Goal: Book appointment/travel/reservation

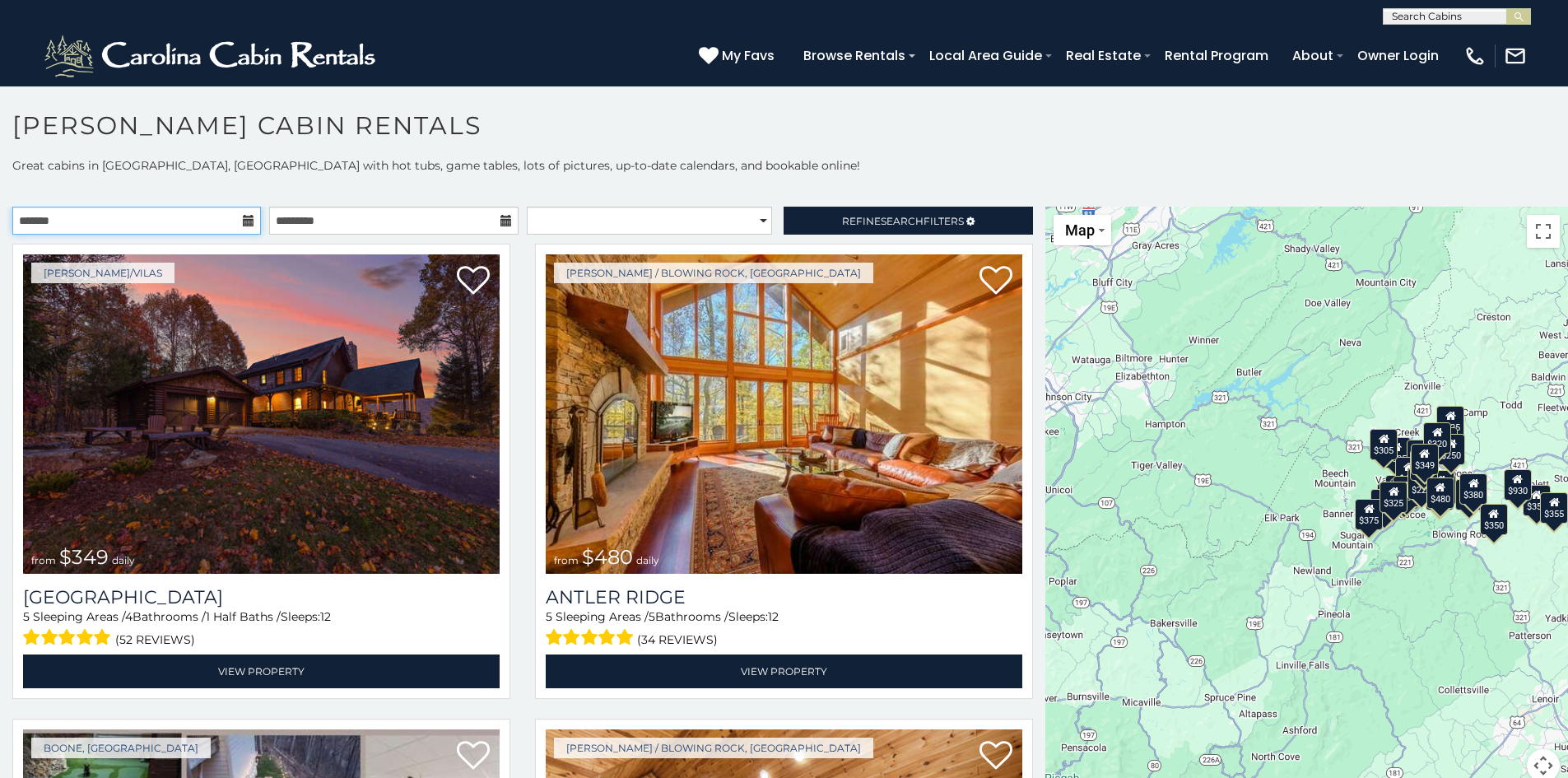
click at [194, 211] on input "text" at bounding box center [136, 220] width 248 height 28
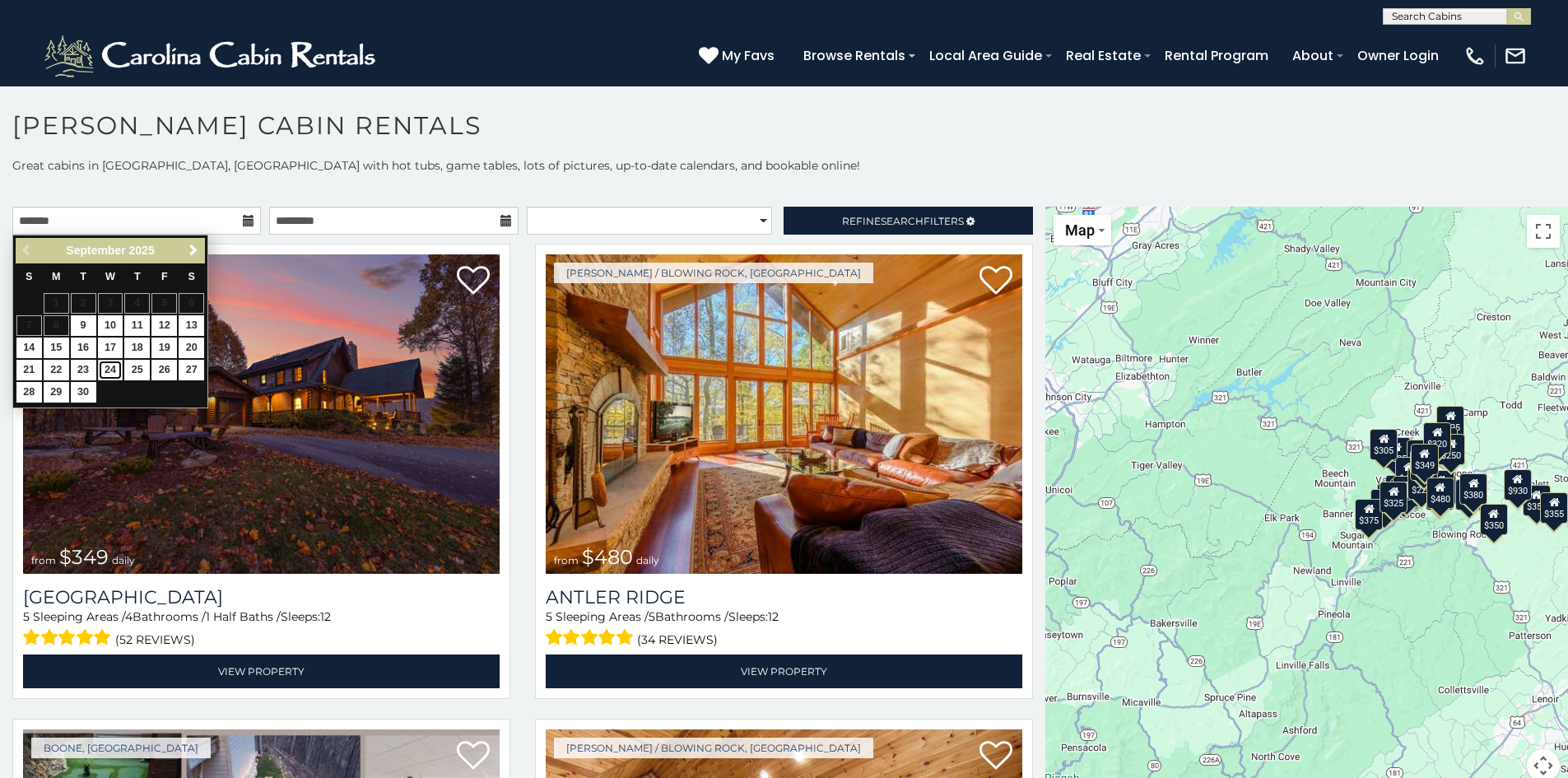
click at [108, 362] on link "24" at bounding box center [111, 369] width 26 height 21
type input "**********"
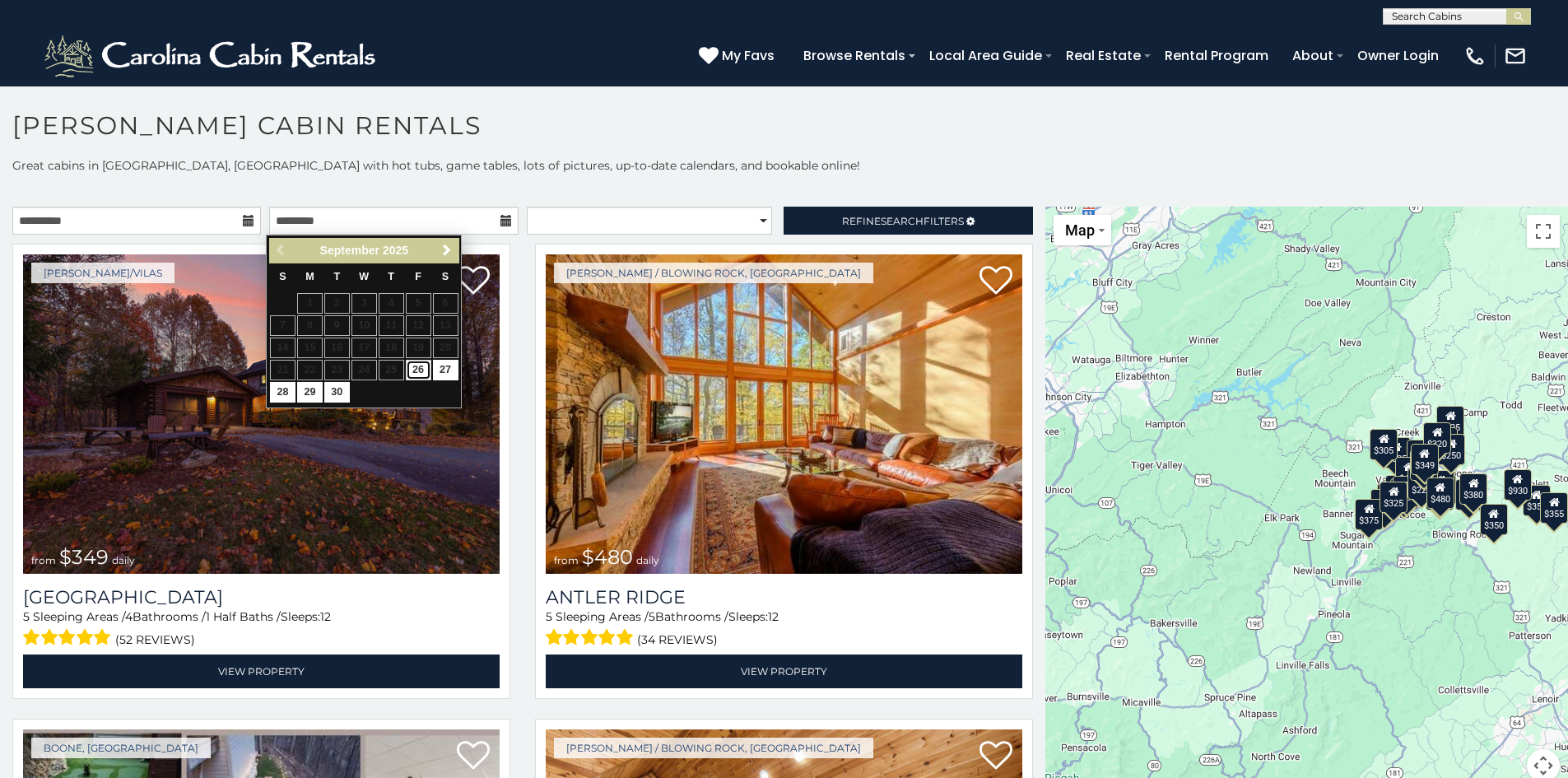
click at [424, 368] on link "26" at bounding box center [418, 369] width 26 height 21
type input "**********"
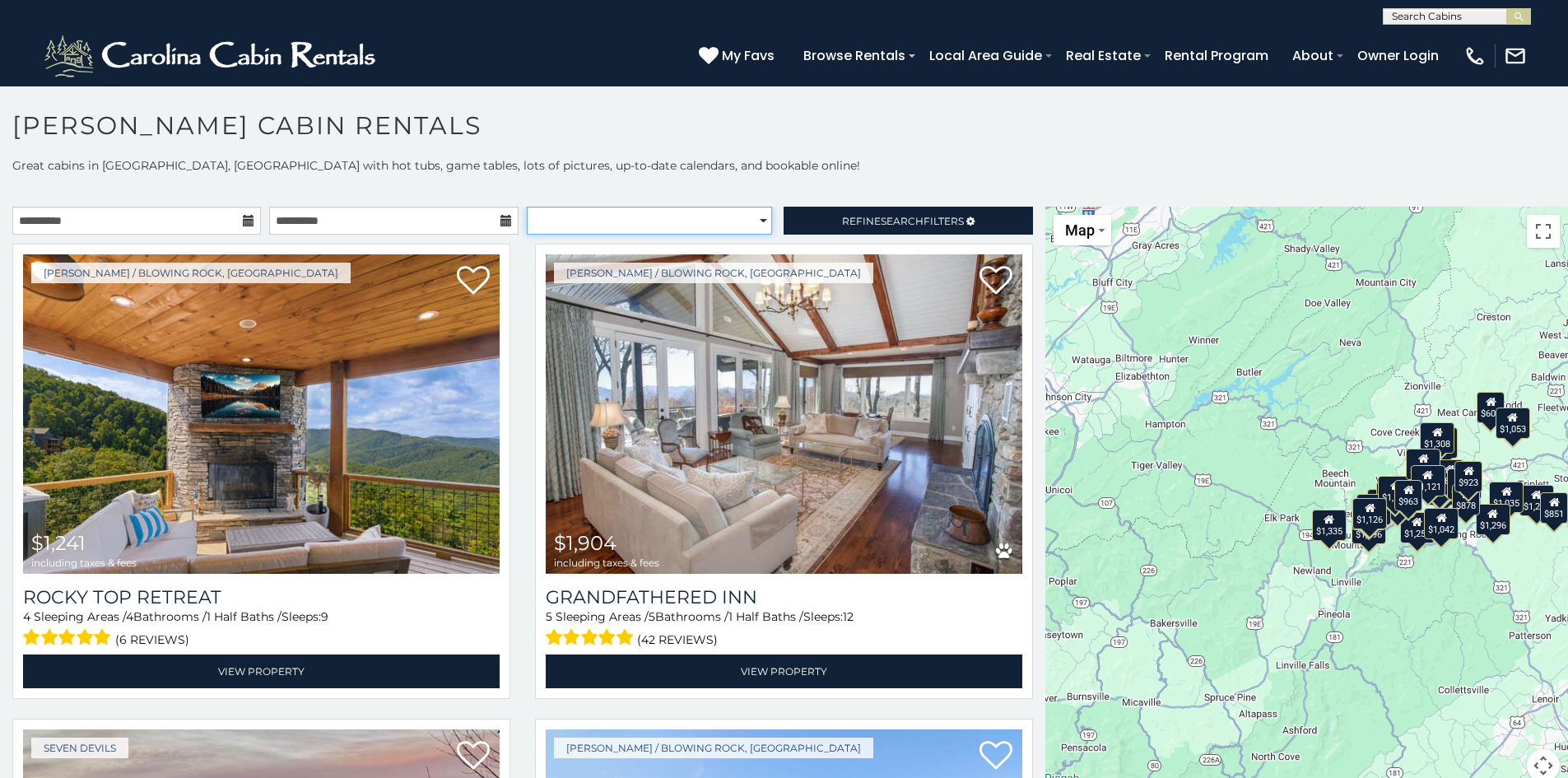
click at [740, 224] on select "**********" at bounding box center [649, 220] width 245 height 28
select select "**********"
click at [526, 206] on select "**********" at bounding box center [649, 220] width 245 height 28
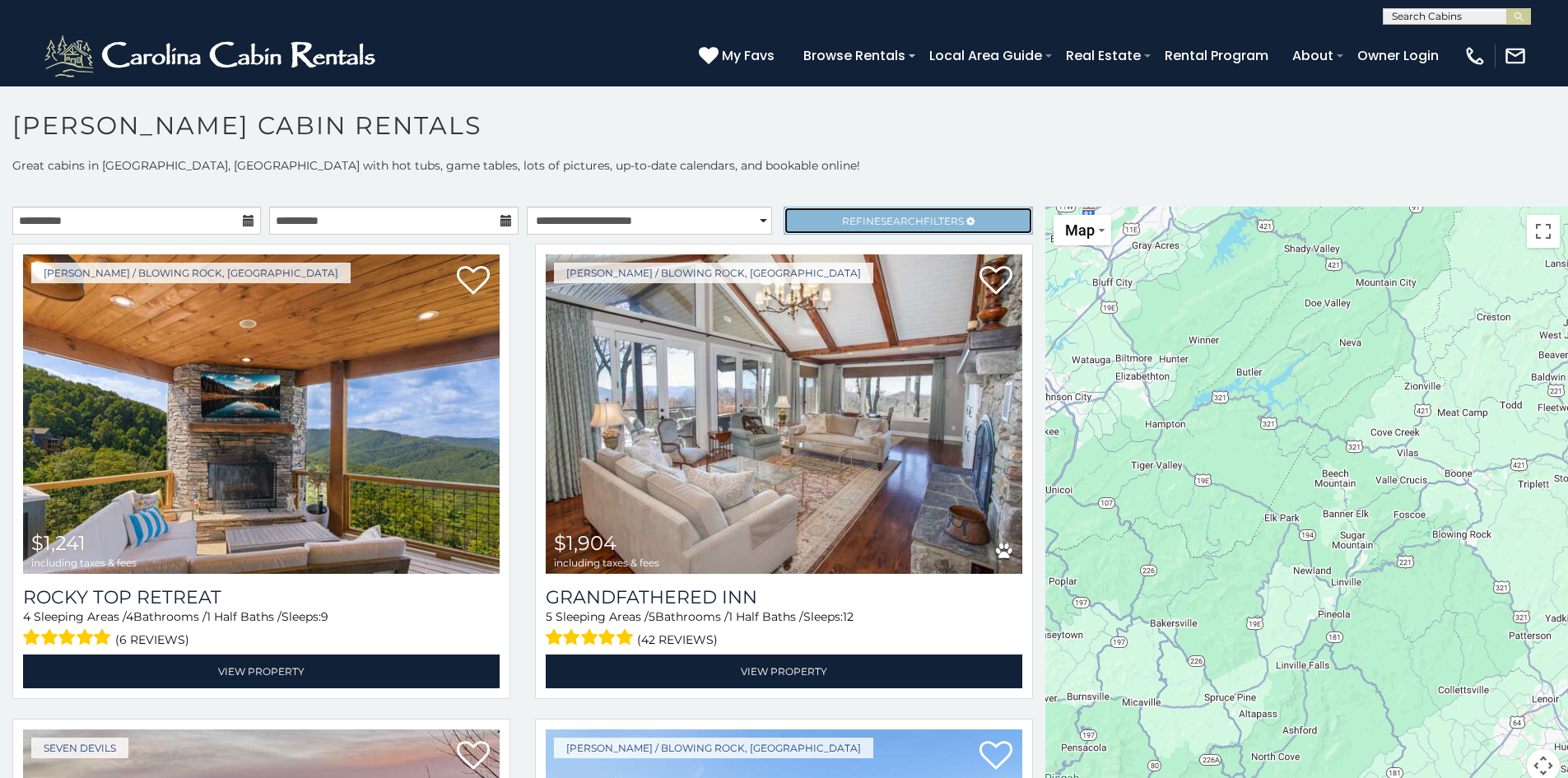
click at [905, 219] on span "Search" at bounding box center [902, 221] width 43 height 13
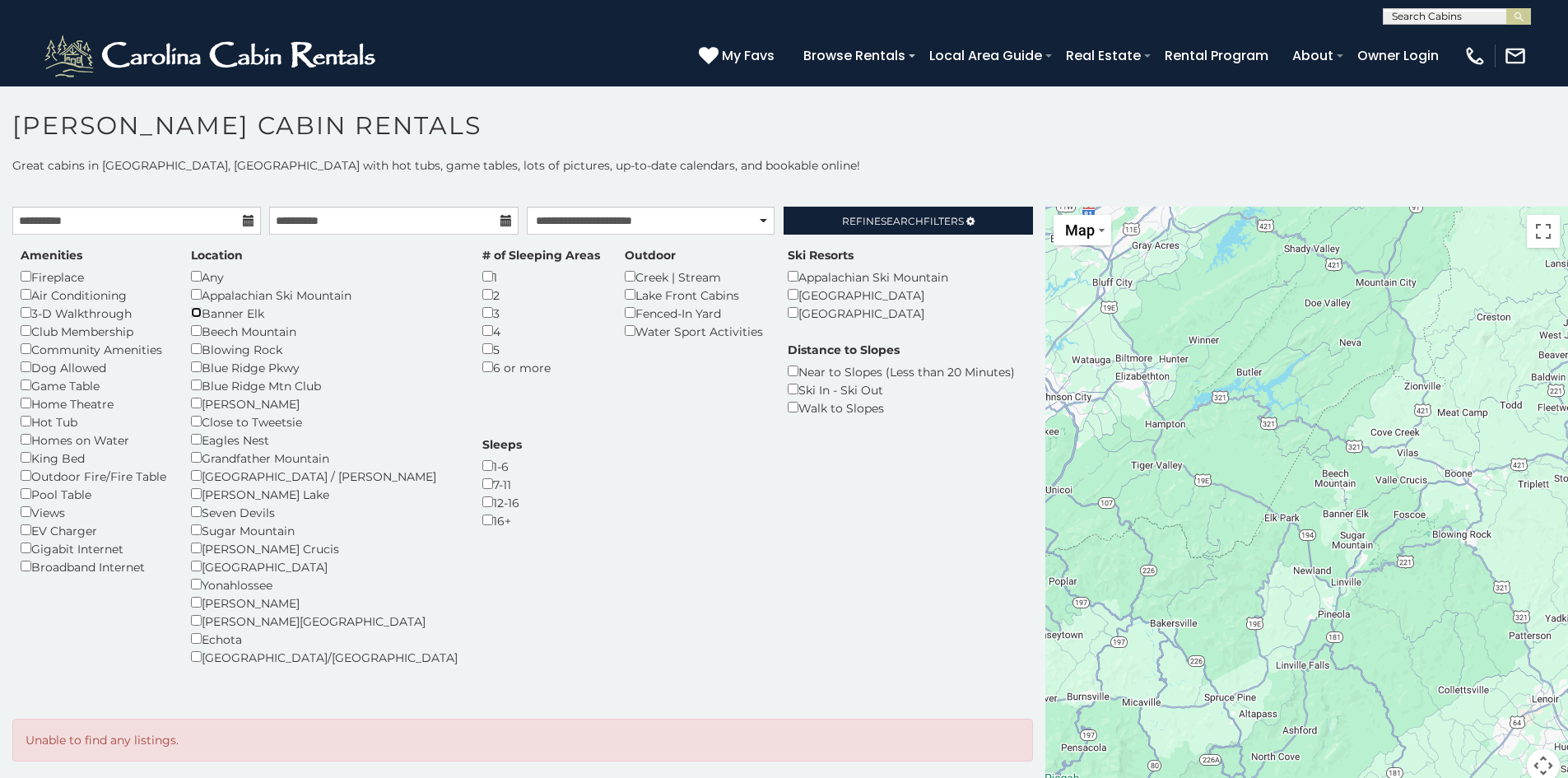
scroll to position [15, 0]
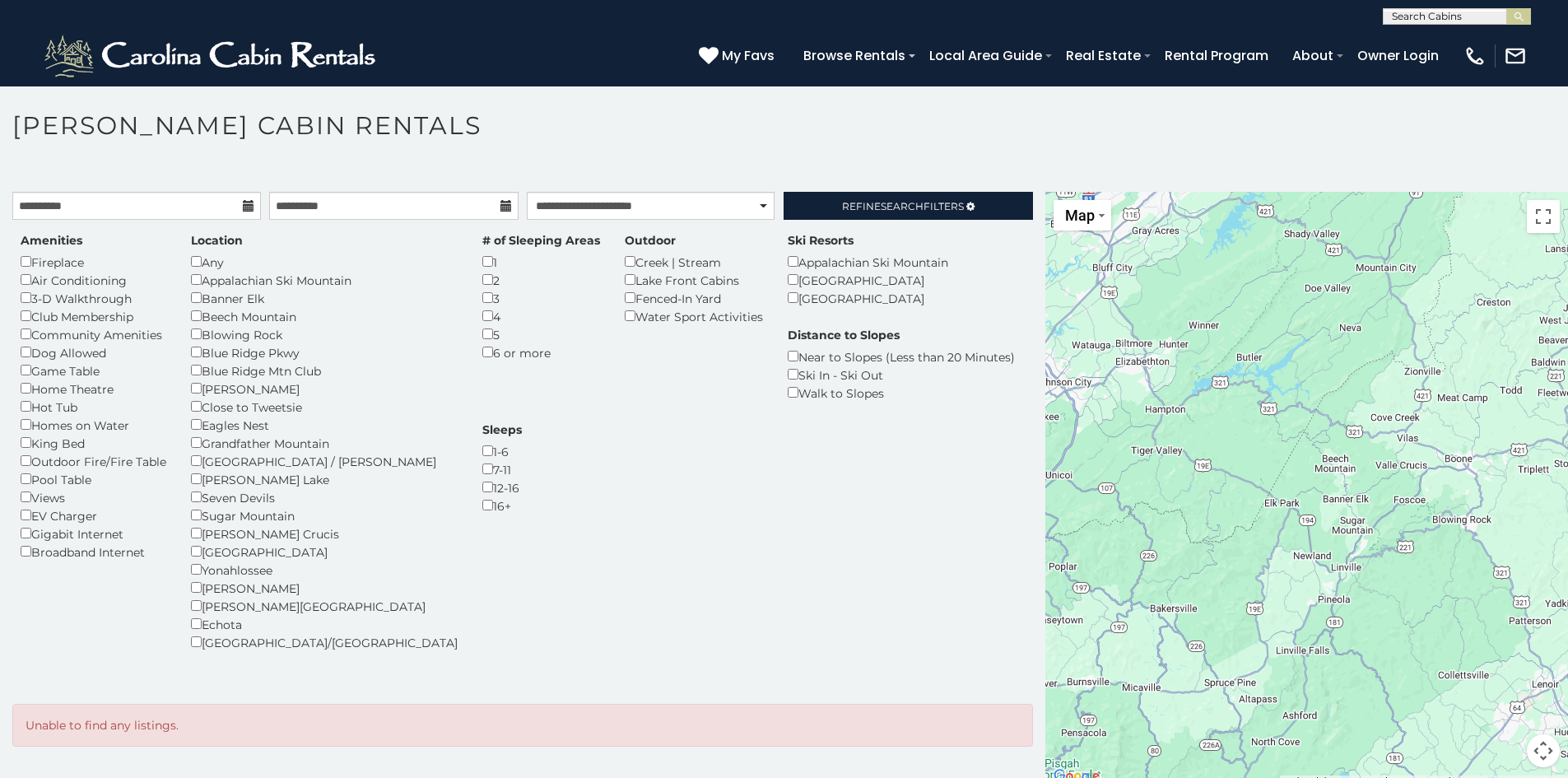
click at [716, 484] on div "Amenities Fireplace Air Conditioning 3-D Walkthrough Club Membership Community …" at bounding box center [522, 451] width 1029 height 439
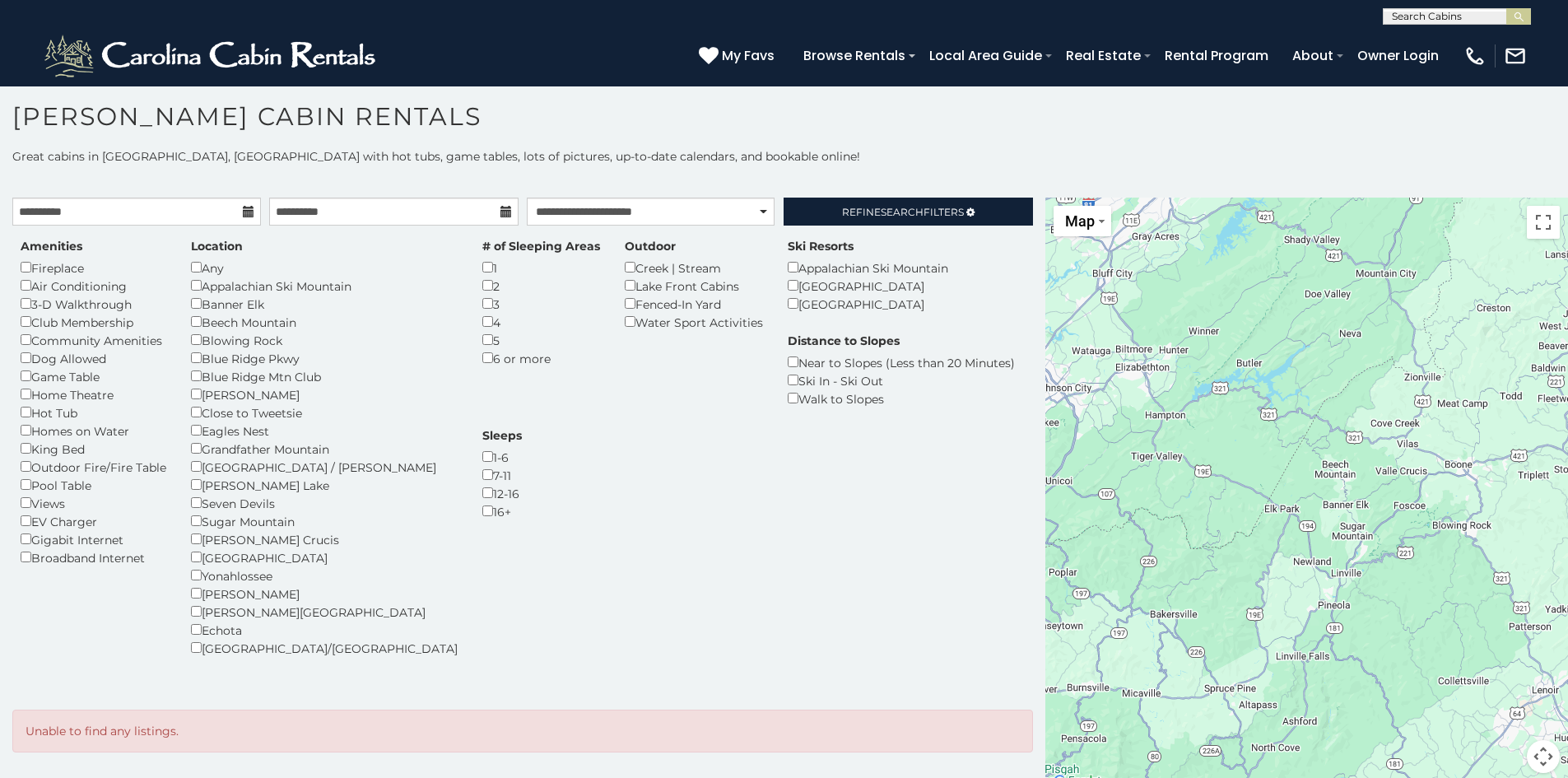
click at [552, 475] on div "Amenities Fireplace Air Conditioning 3-D Walkthrough Club Membership Community …" at bounding box center [522, 457] width 1029 height 439
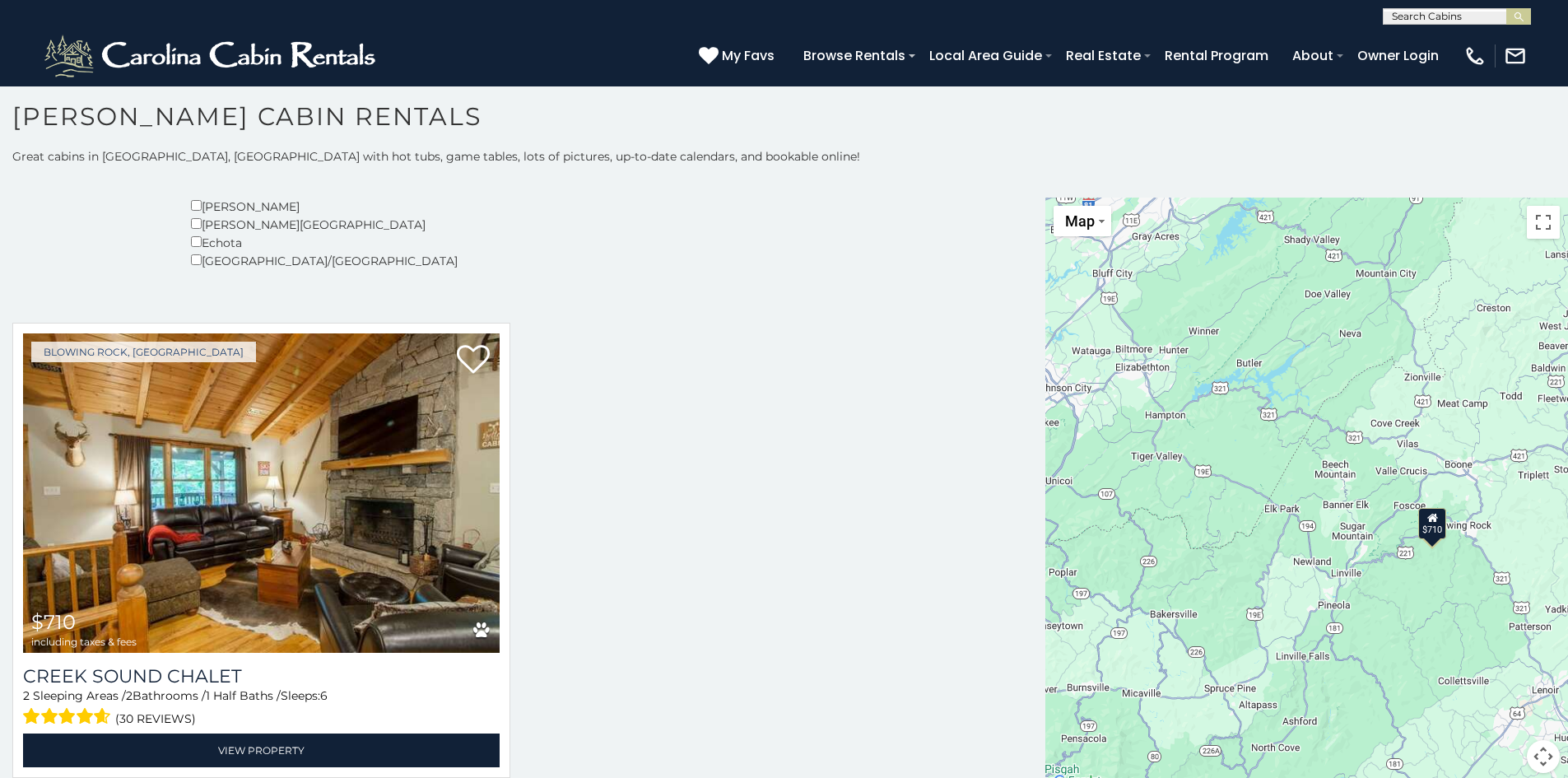
scroll to position [15, 0]
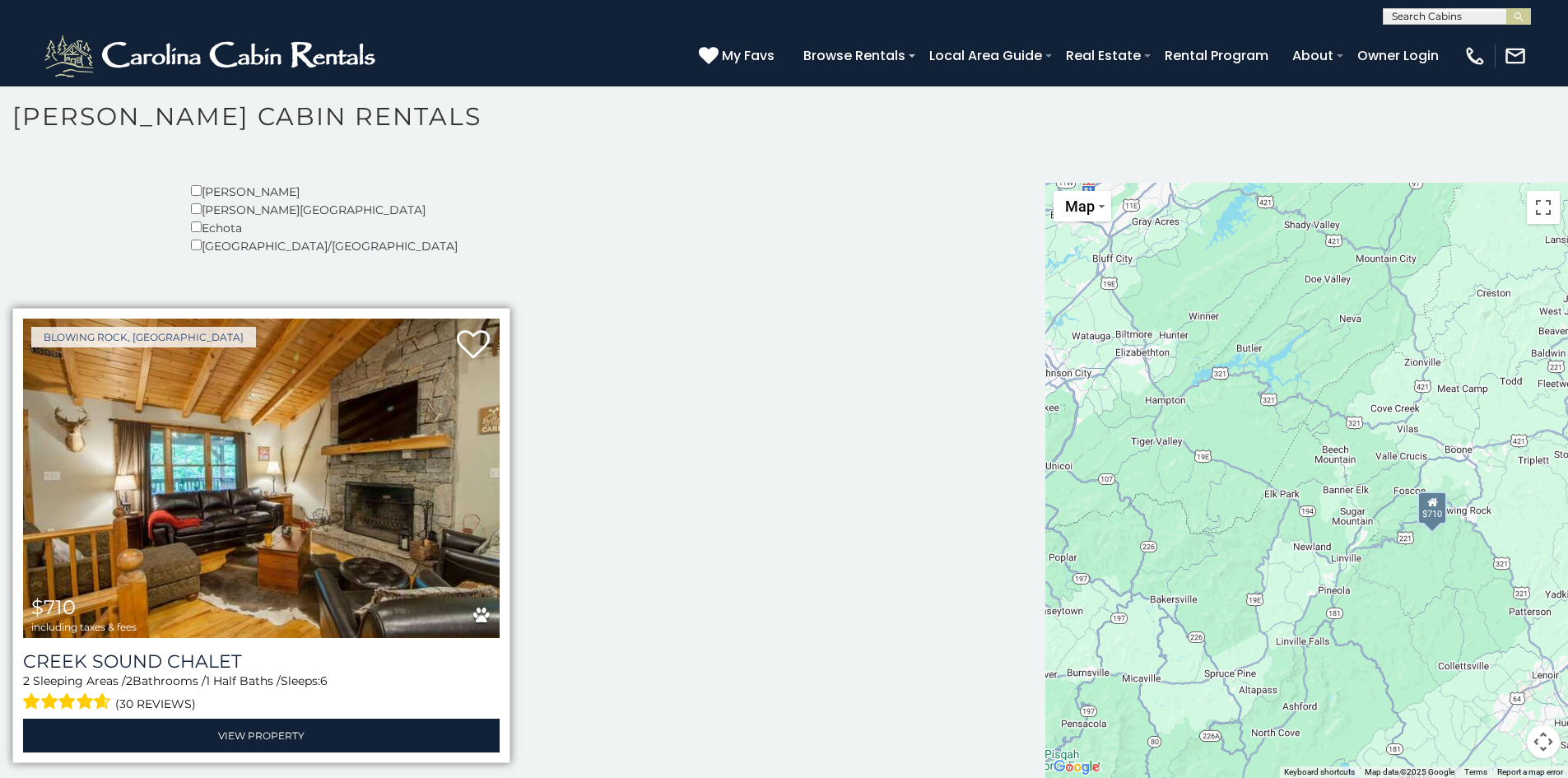
click at [160, 639] on div "Creek Sound Chalet 2 Sleeping Areas / 2 Bathrooms / 1 Half Baths / Sleeps: 6 (3…" at bounding box center [260, 695] width 476 height 115
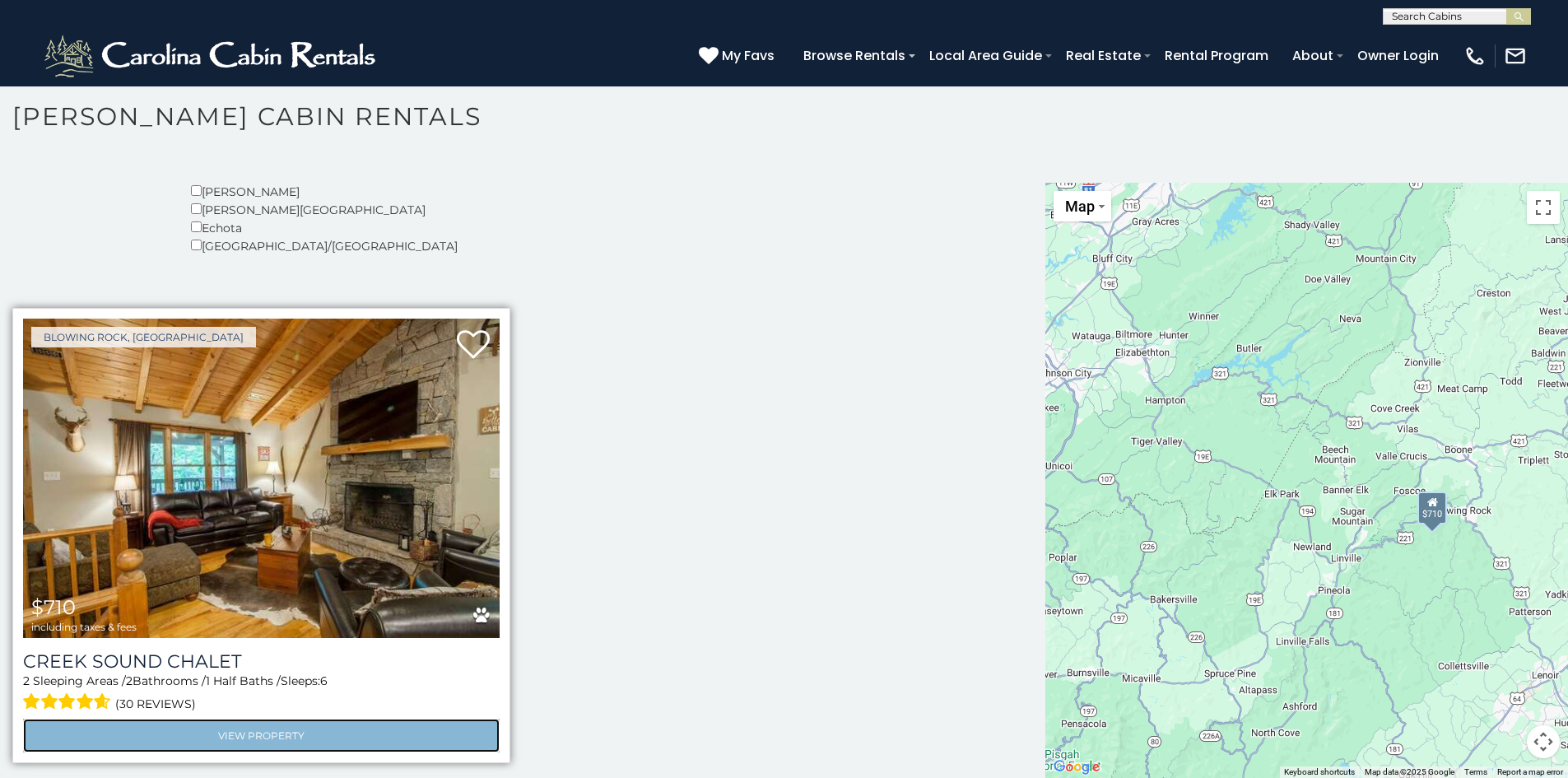
click at [240, 735] on link "View Property" at bounding box center [260, 736] width 476 height 33
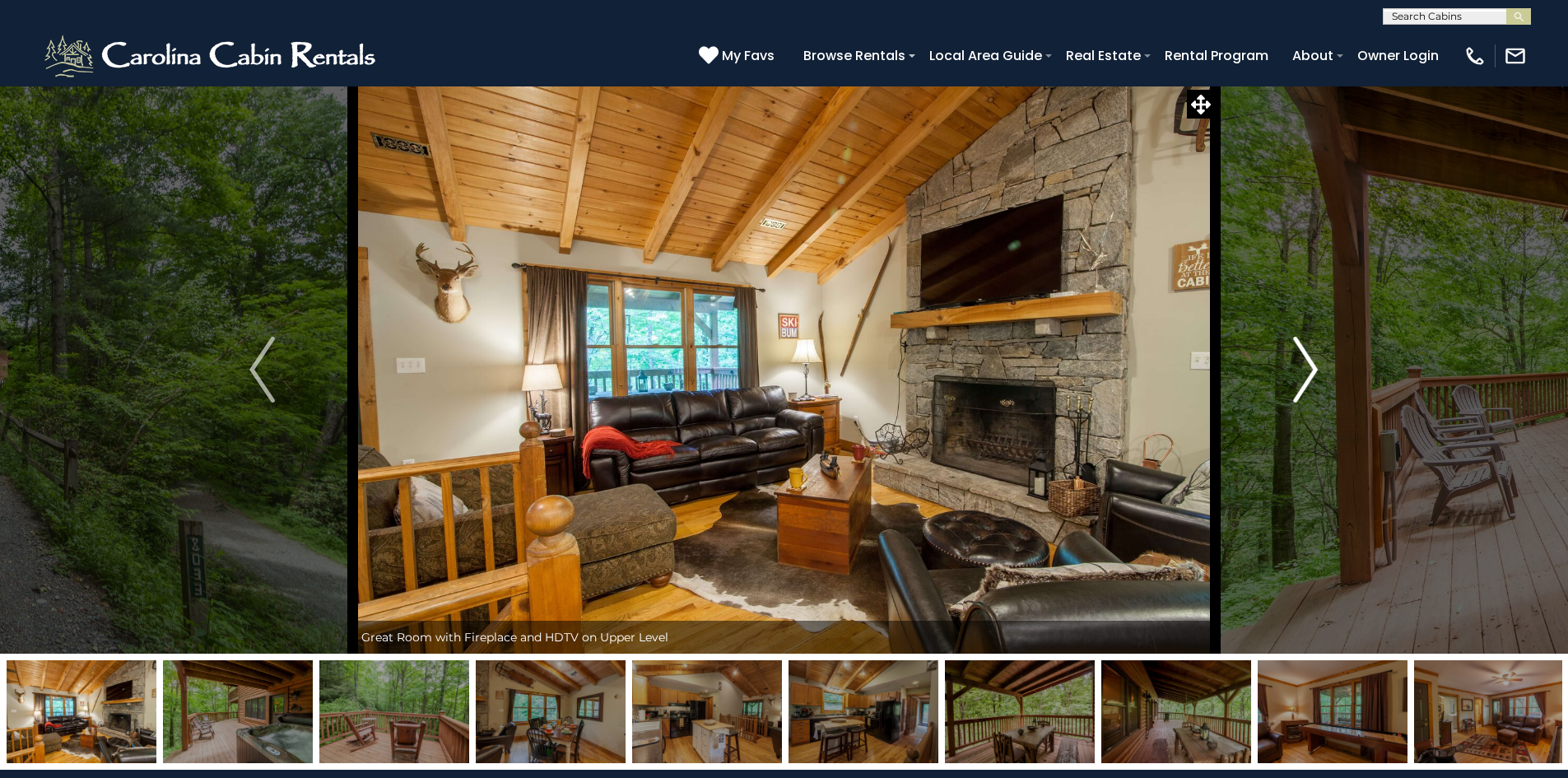
click at [1308, 373] on img "Next" at bounding box center [1305, 369] width 25 height 66
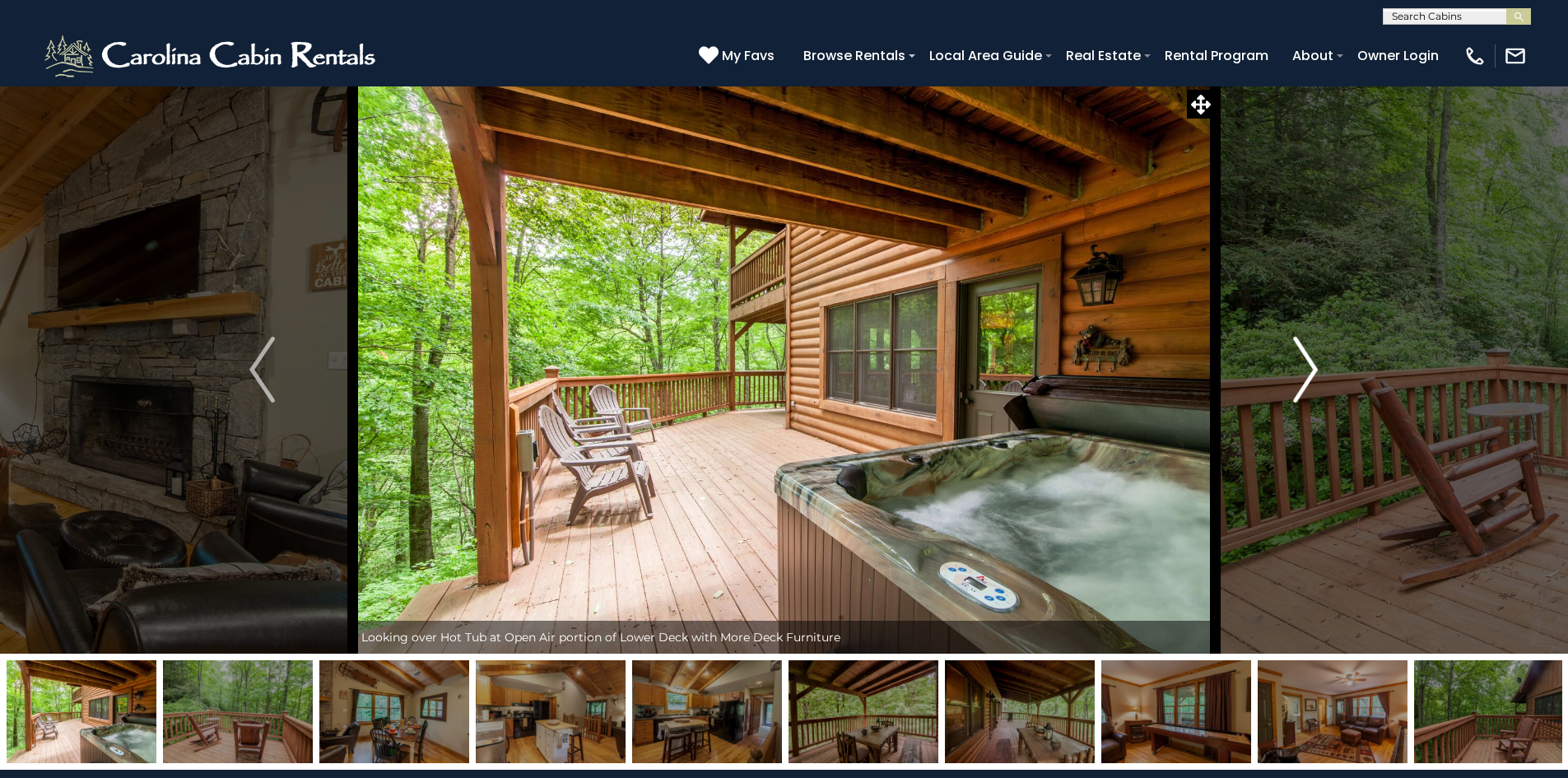
click at [1309, 372] on img "Next" at bounding box center [1305, 369] width 25 height 66
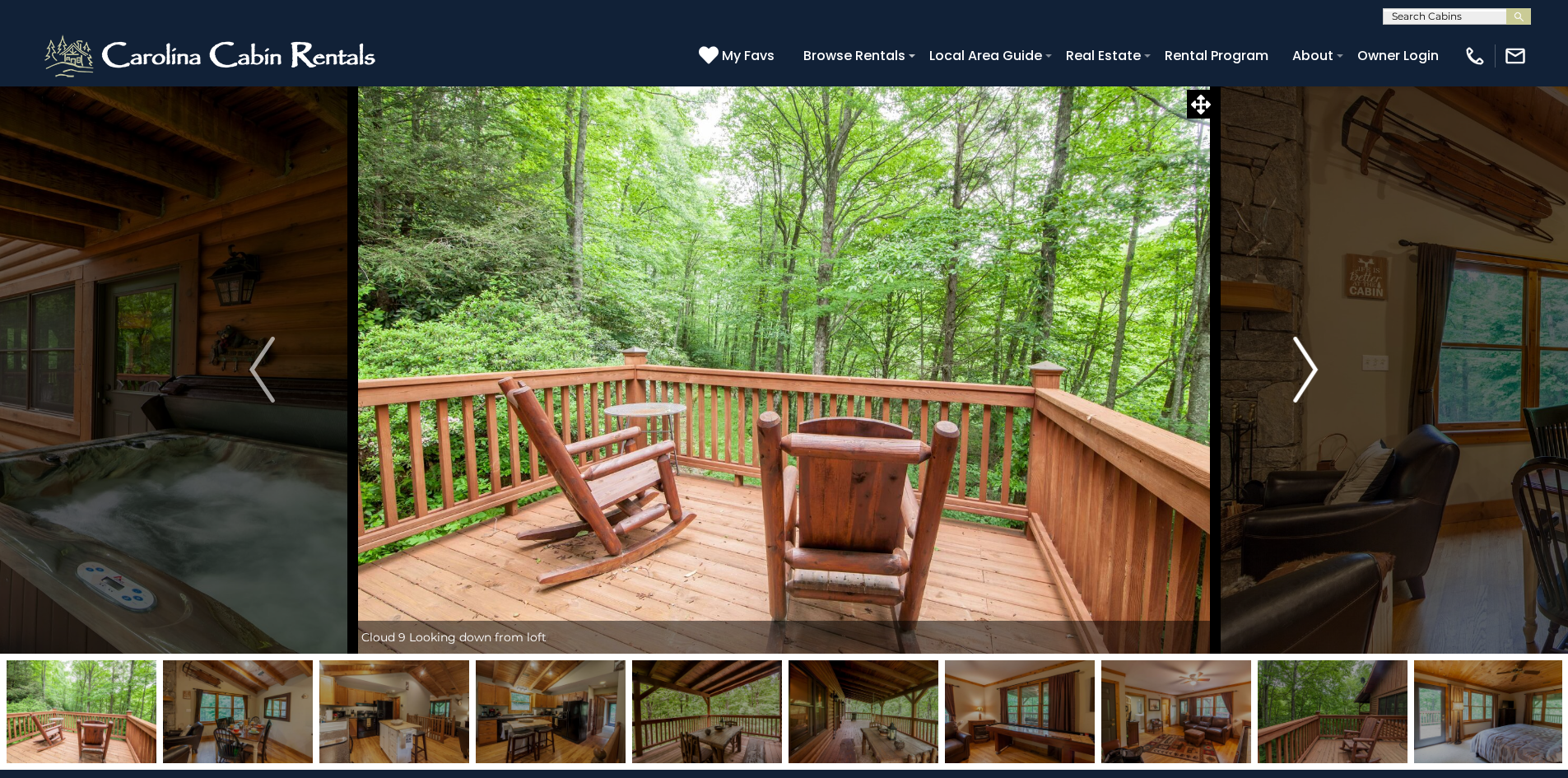
click at [1313, 374] on img "Next" at bounding box center [1305, 369] width 25 height 66
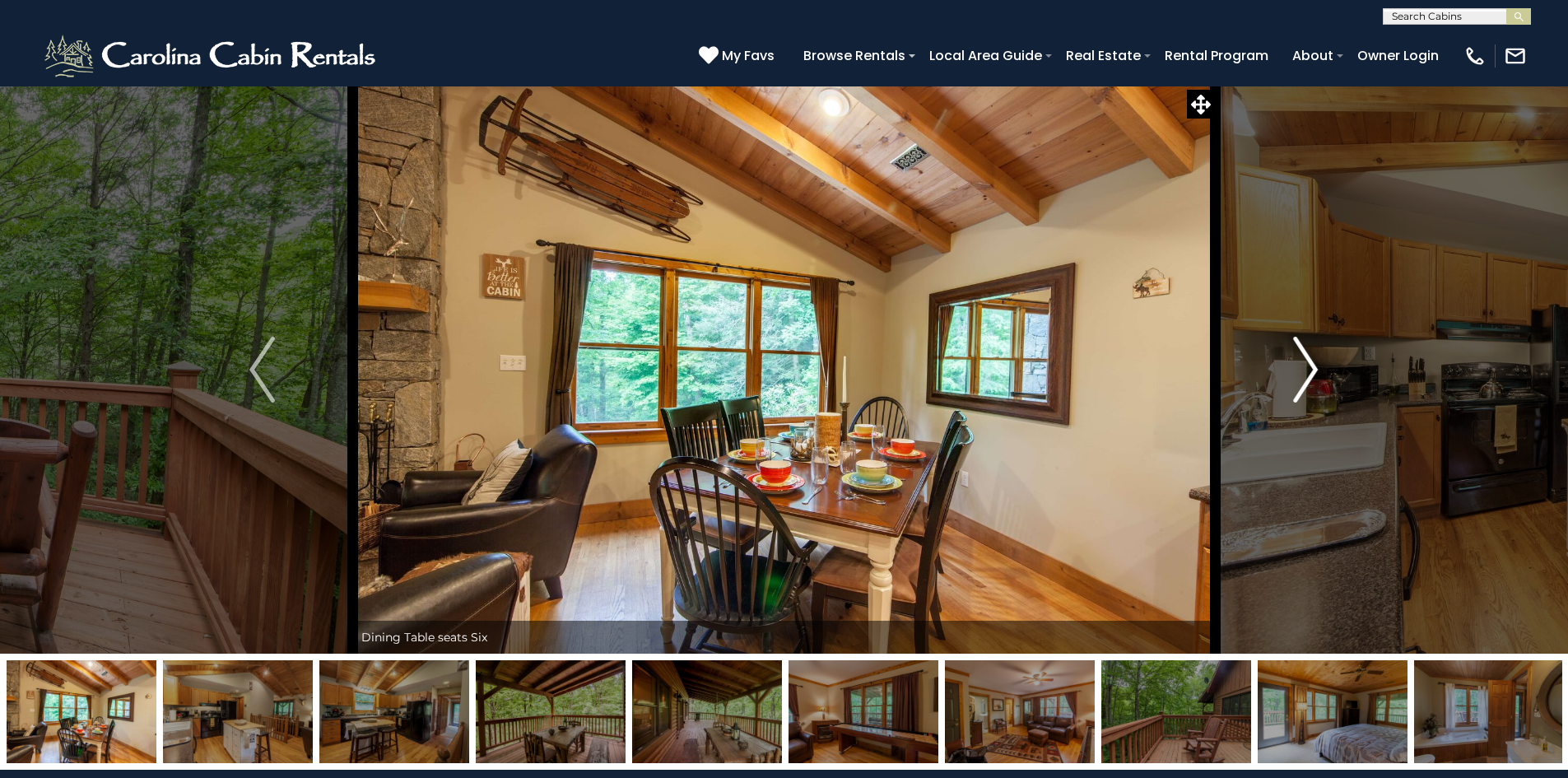
click at [1313, 374] on img "Next" at bounding box center [1305, 369] width 25 height 66
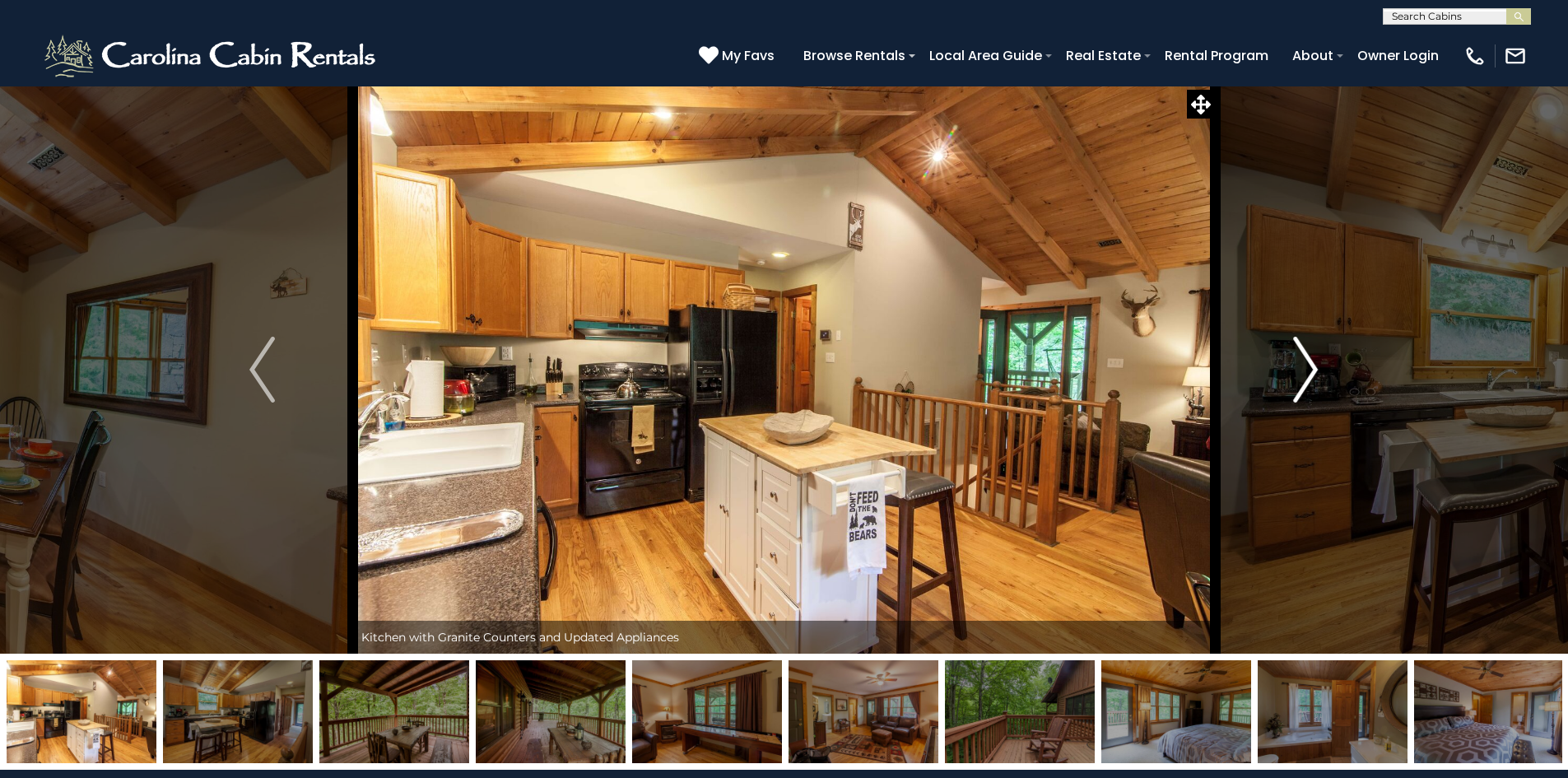
click at [1313, 374] on img "Next" at bounding box center [1305, 369] width 25 height 66
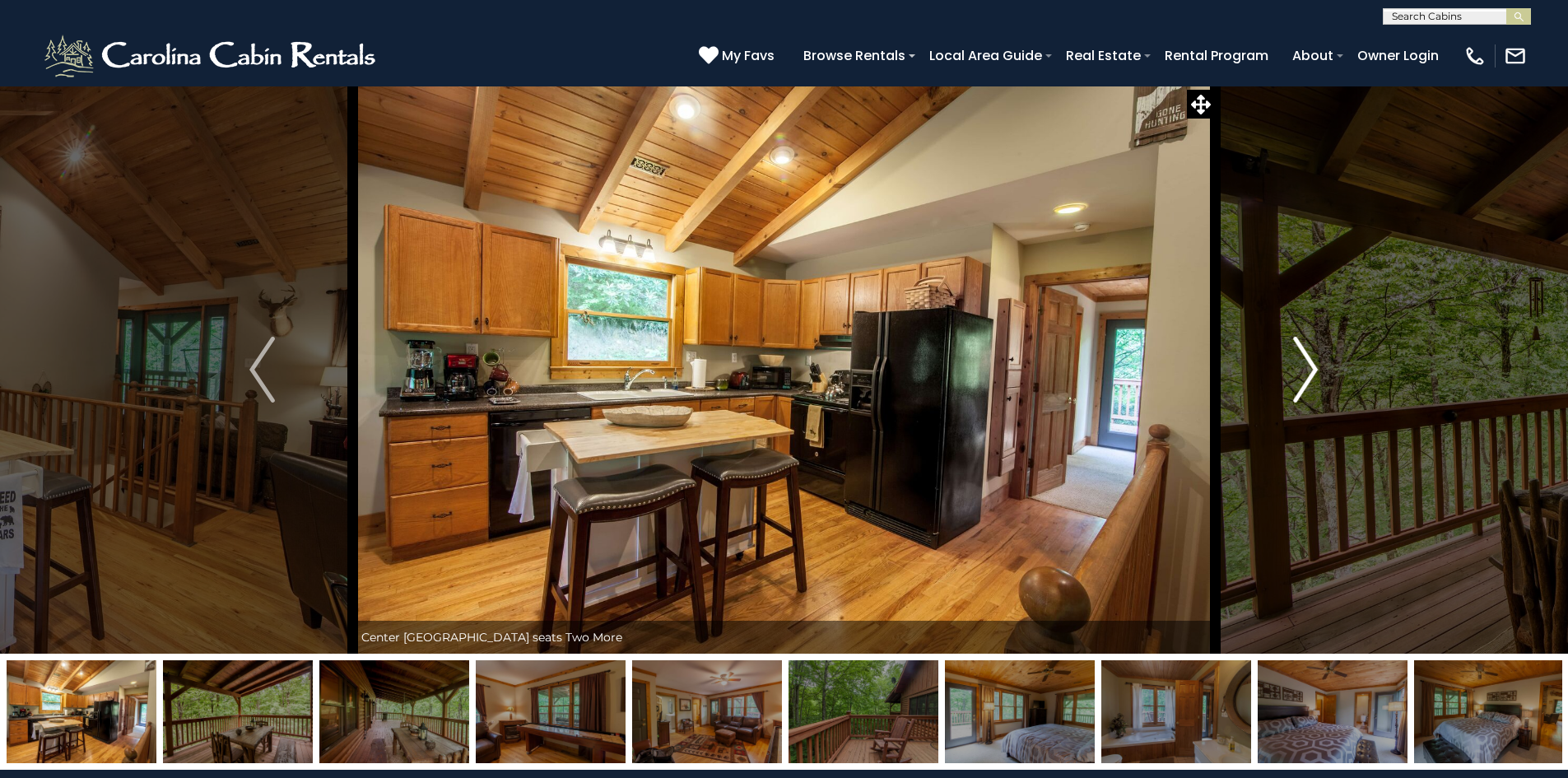
click at [1313, 374] on img "Next" at bounding box center [1305, 369] width 25 height 66
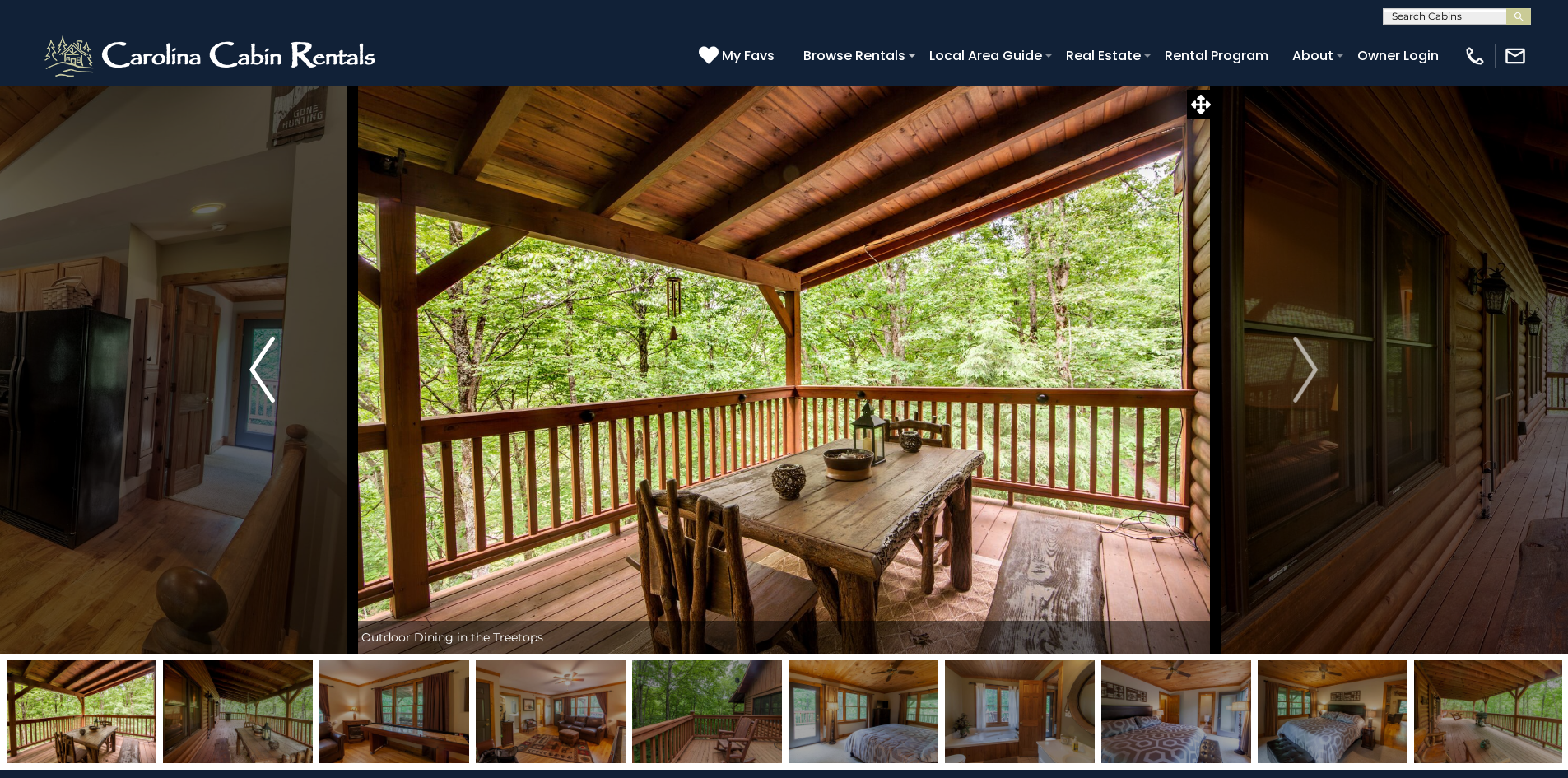
click at [275, 389] on button "Previous" at bounding box center [261, 369] width 181 height 568
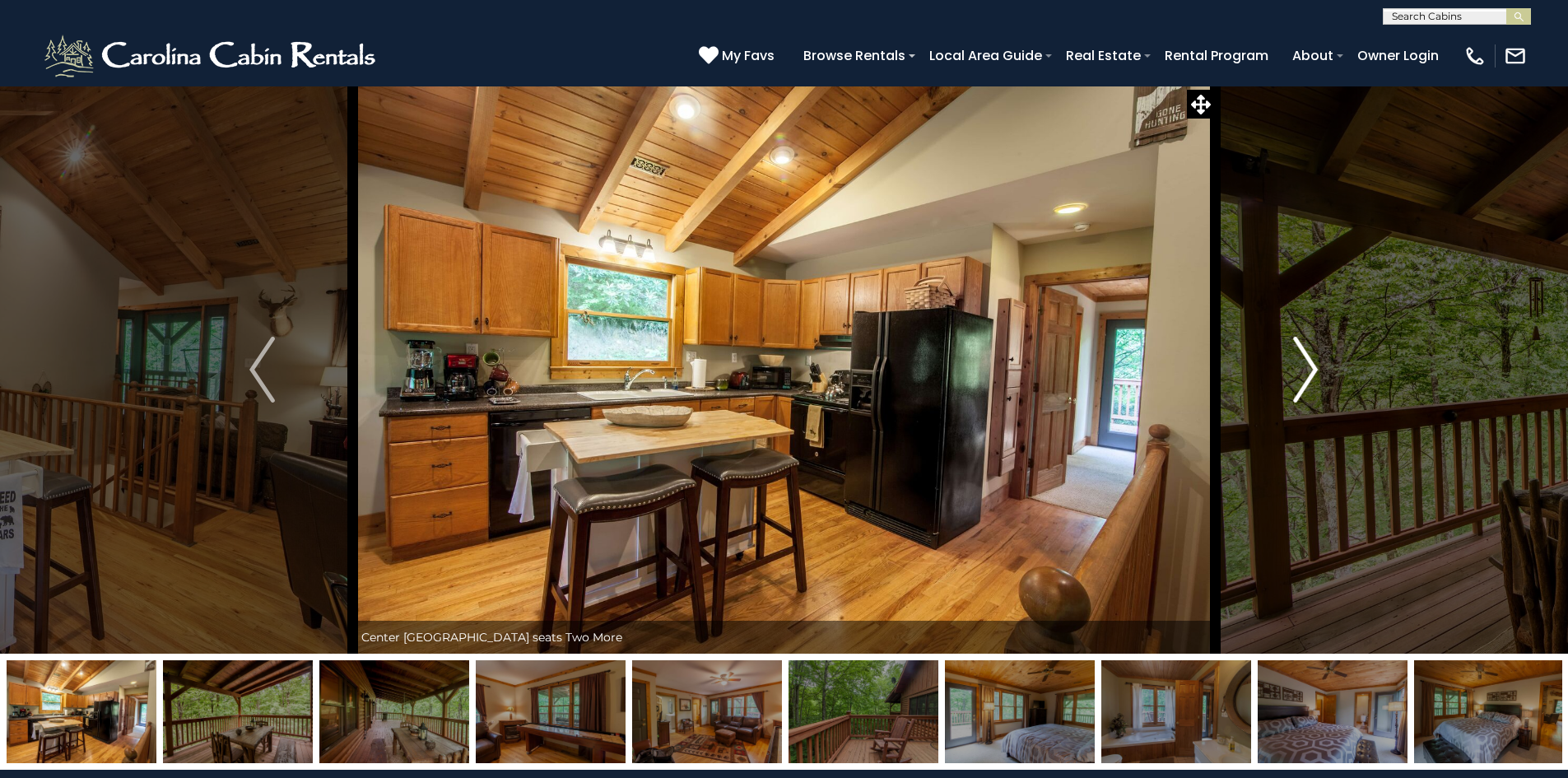
click at [1304, 375] on img "Next" at bounding box center [1305, 369] width 25 height 66
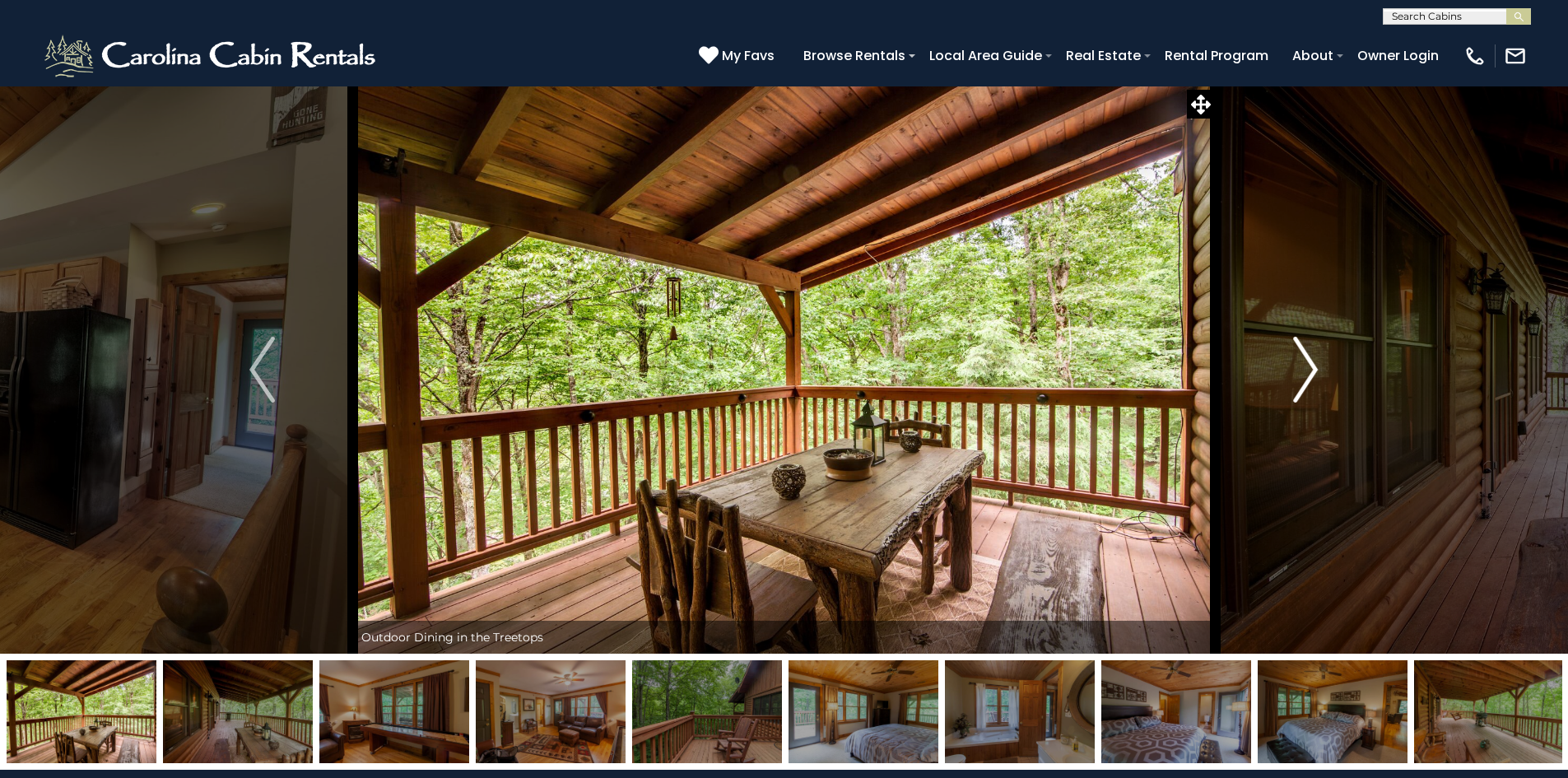
click at [1309, 374] on img "Next" at bounding box center [1305, 369] width 25 height 66
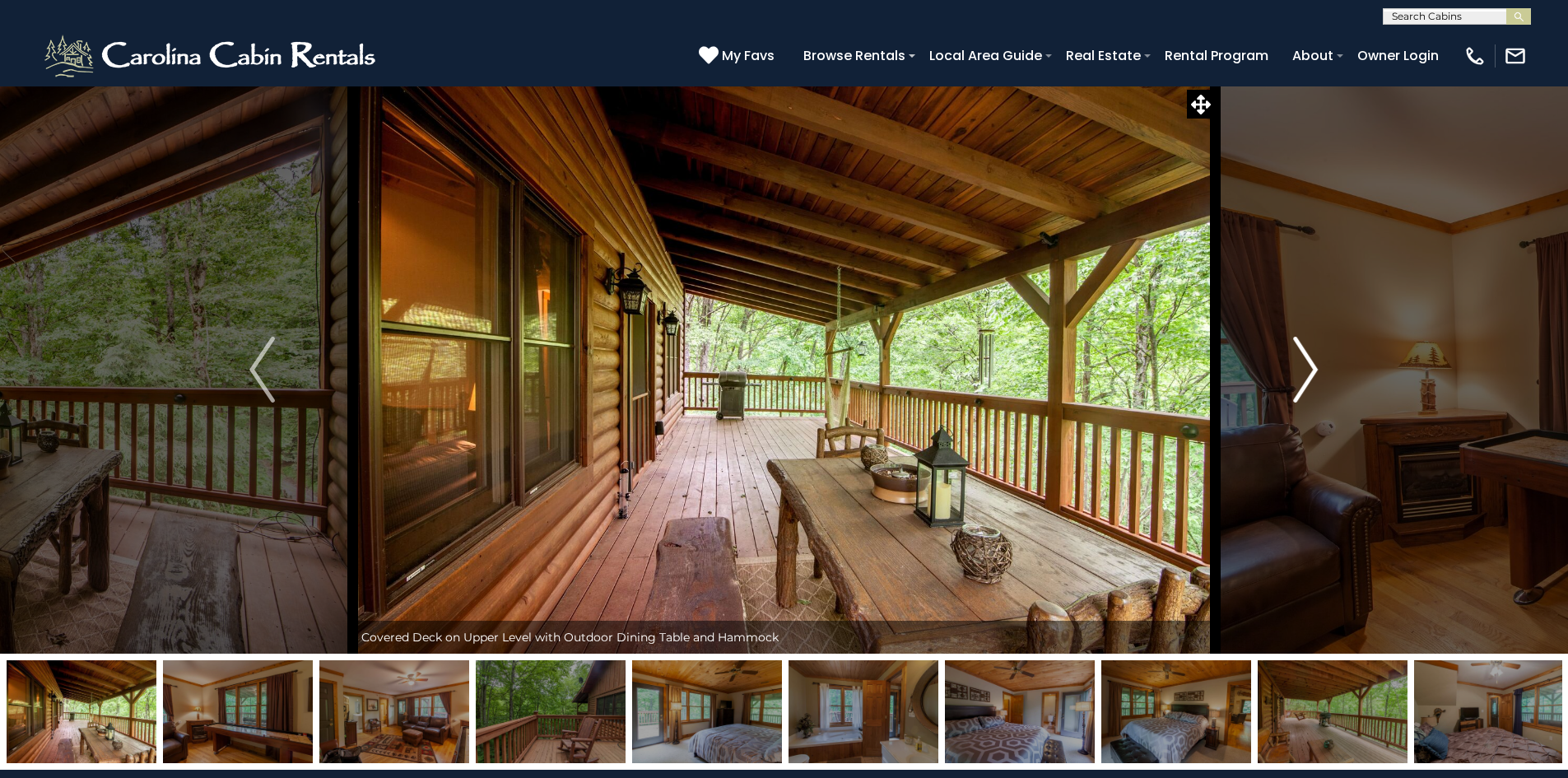
click at [1309, 374] on img "Next" at bounding box center [1305, 369] width 25 height 66
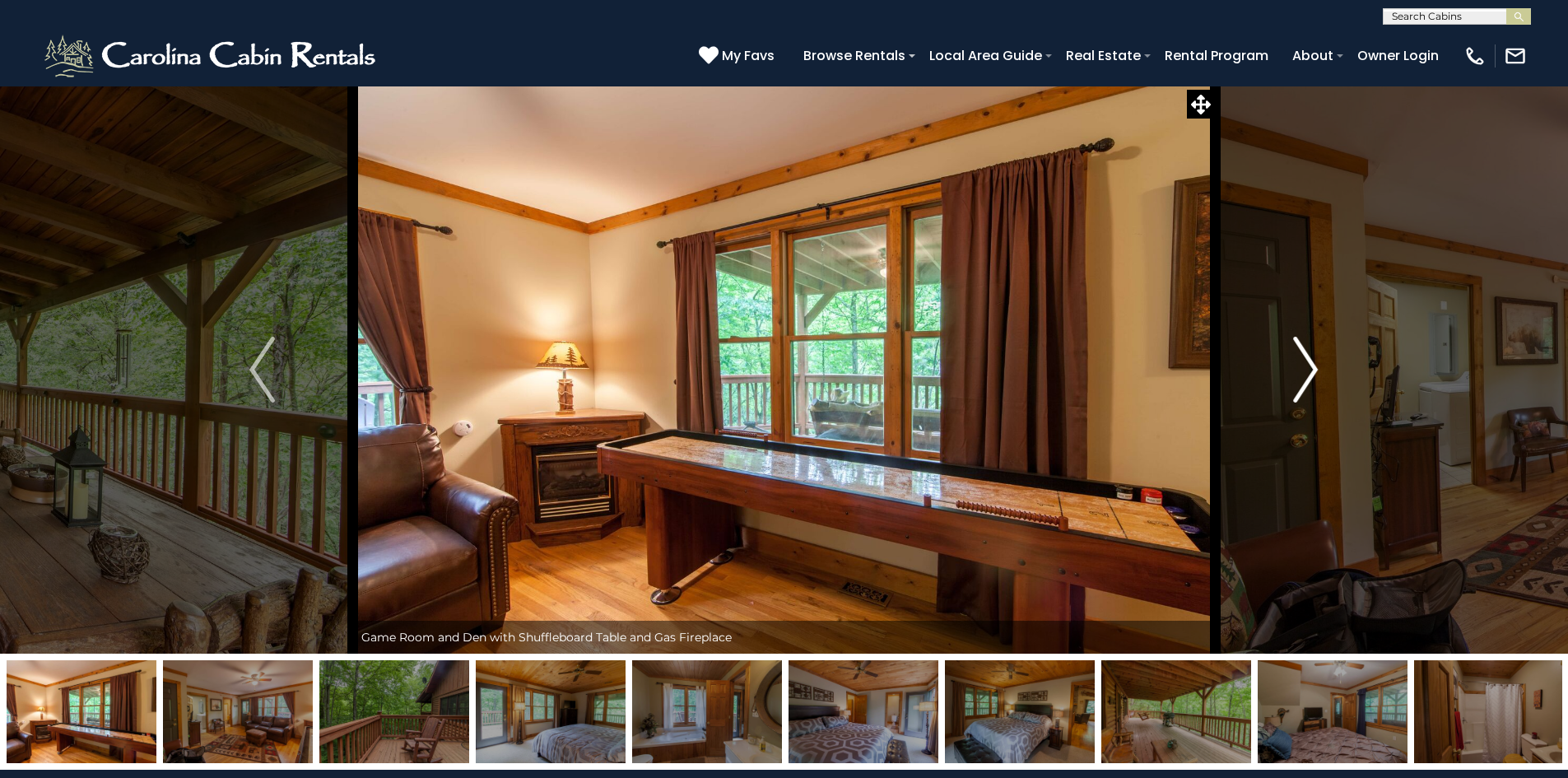
click at [1309, 374] on img "Next" at bounding box center [1305, 369] width 25 height 66
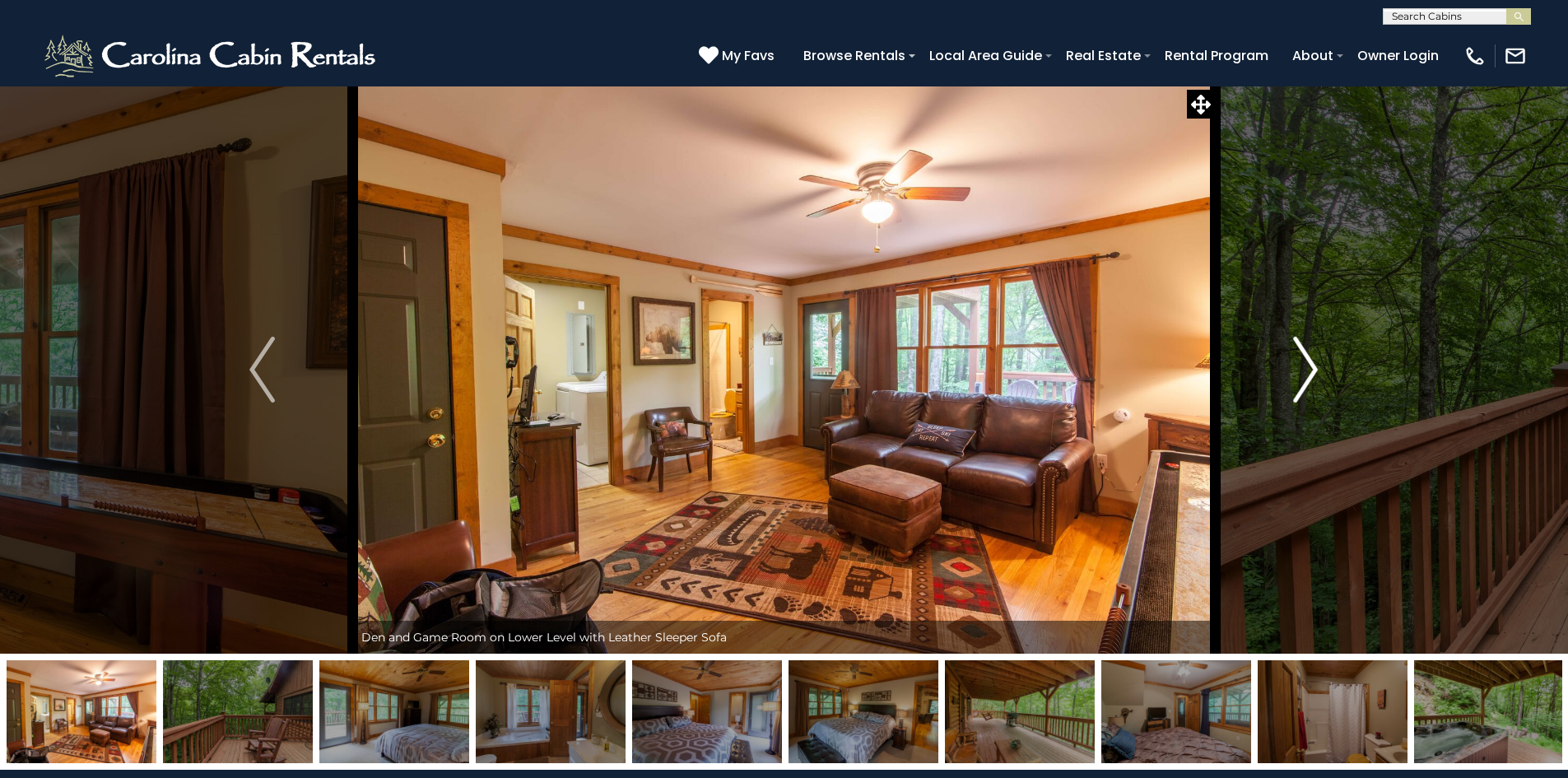
click at [1309, 374] on img "Next" at bounding box center [1305, 369] width 25 height 66
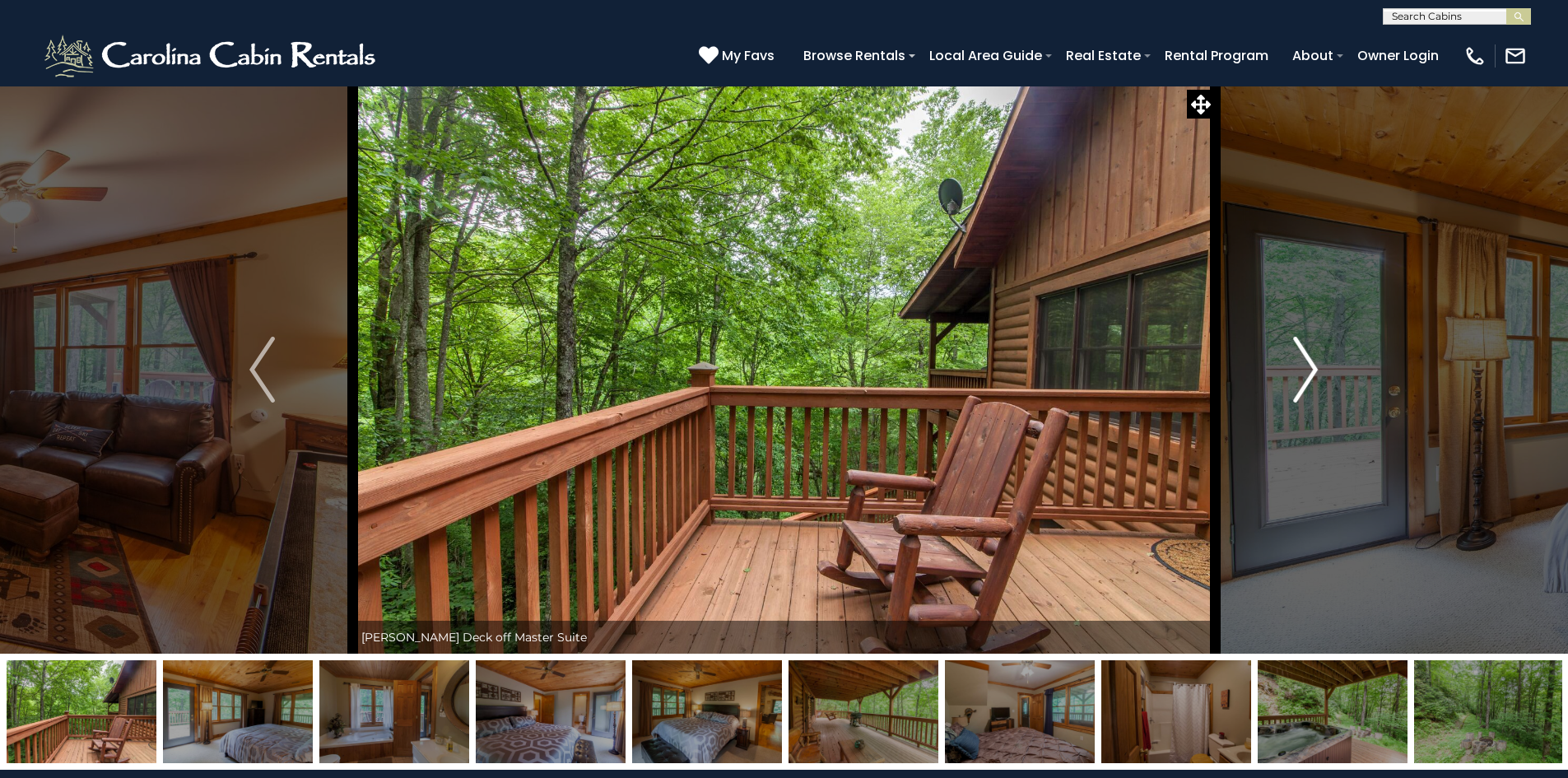
click at [1309, 374] on img "Next" at bounding box center [1305, 369] width 25 height 66
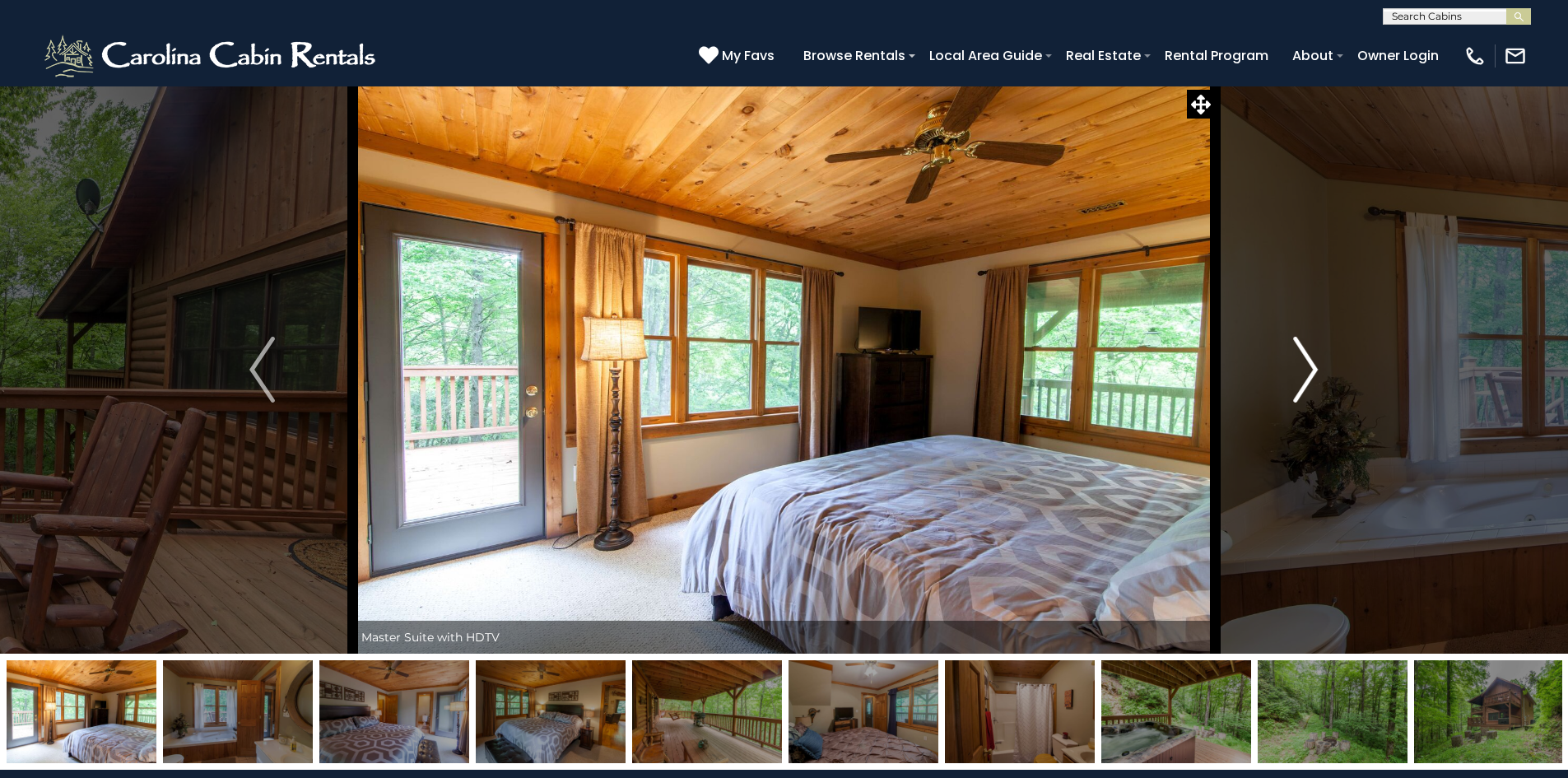
click at [1309, 374] on img "Next" at bounding box center [1305, 369] width 25 height 66
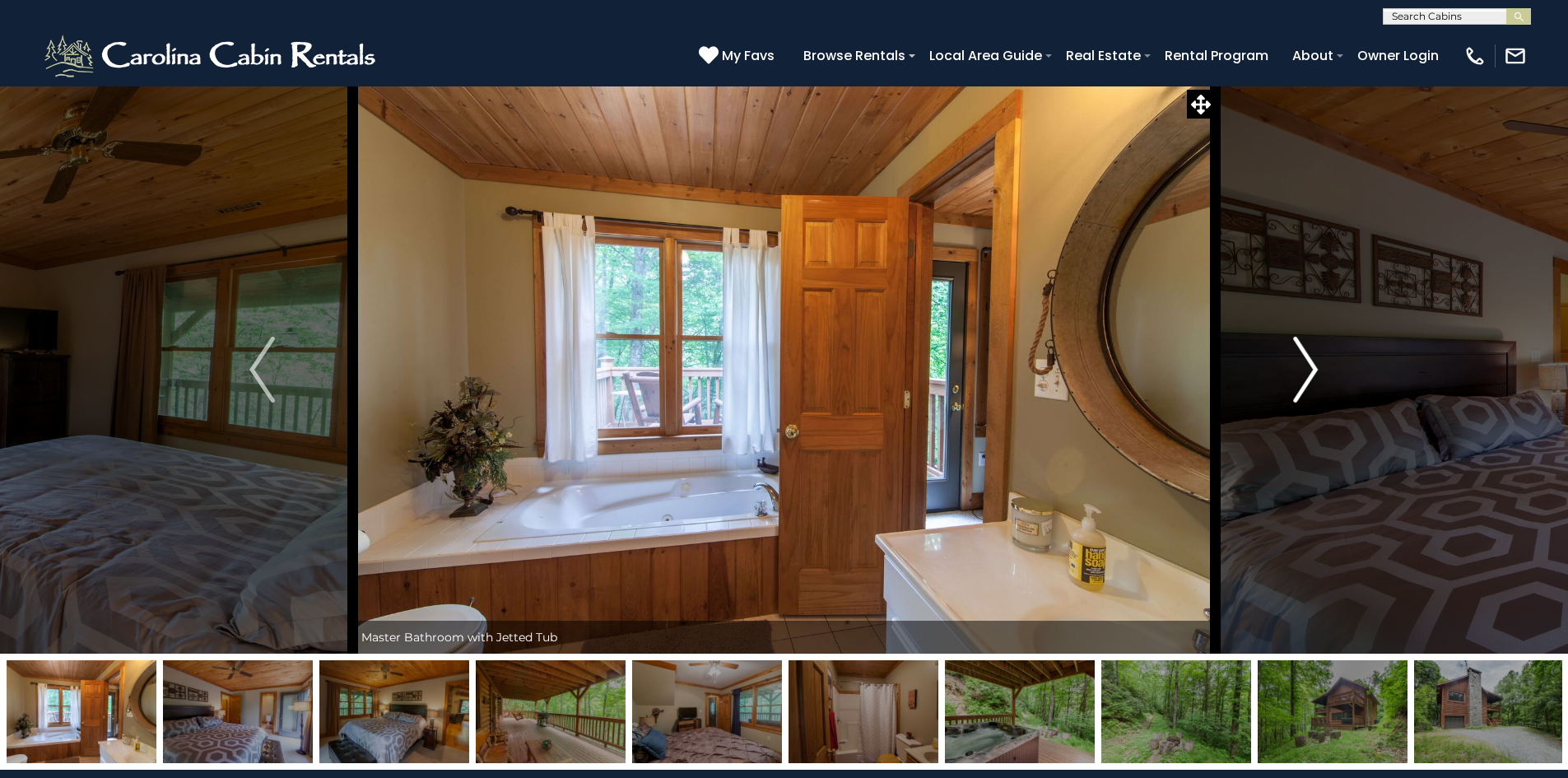
click at [1309, 374] on img "Next" at bounding box center [1305, 369] width 25 height 66
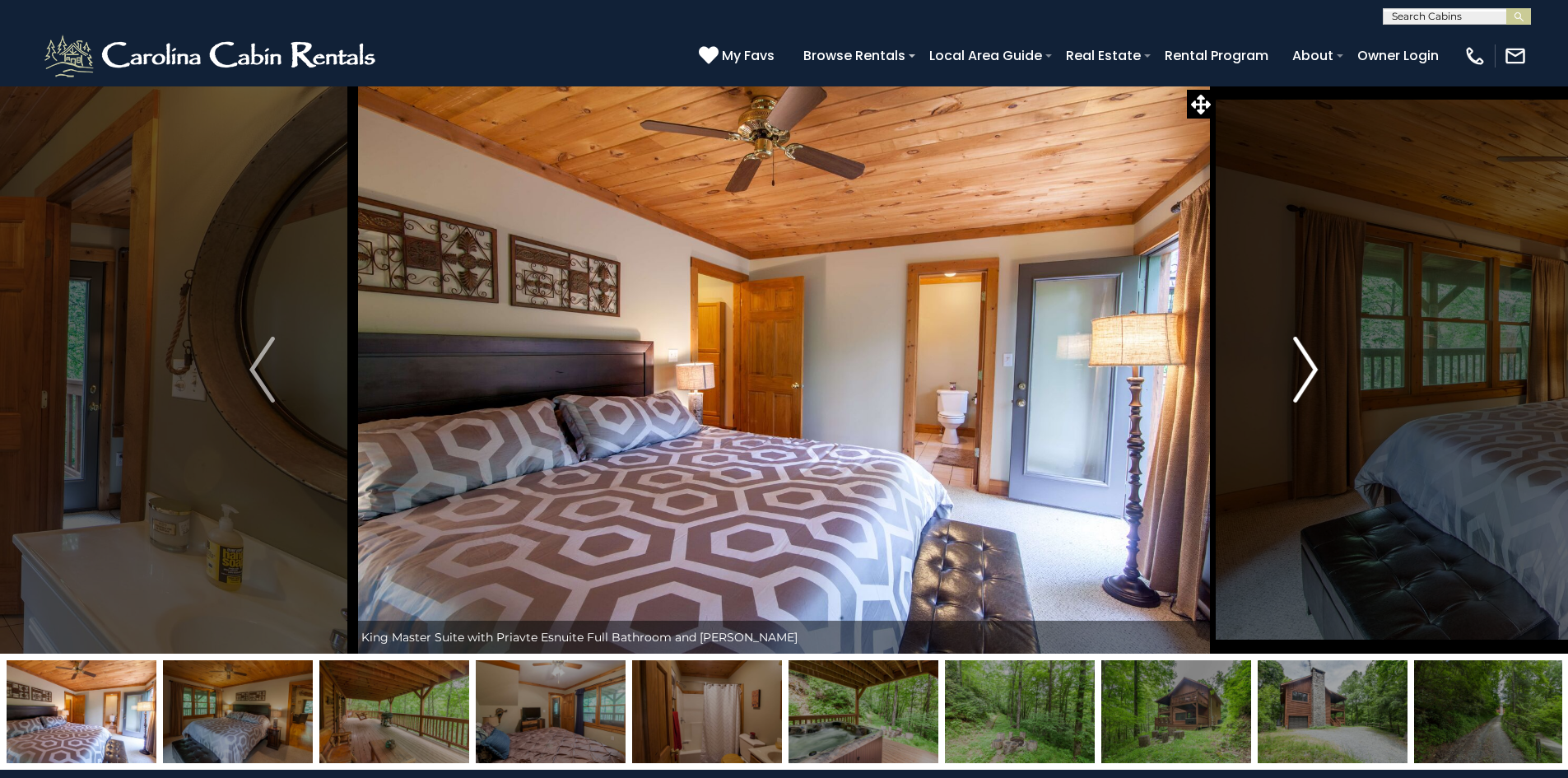
click at [1309, 374] on img "Next" at bounding box center [1305, 369] width 25 height 66
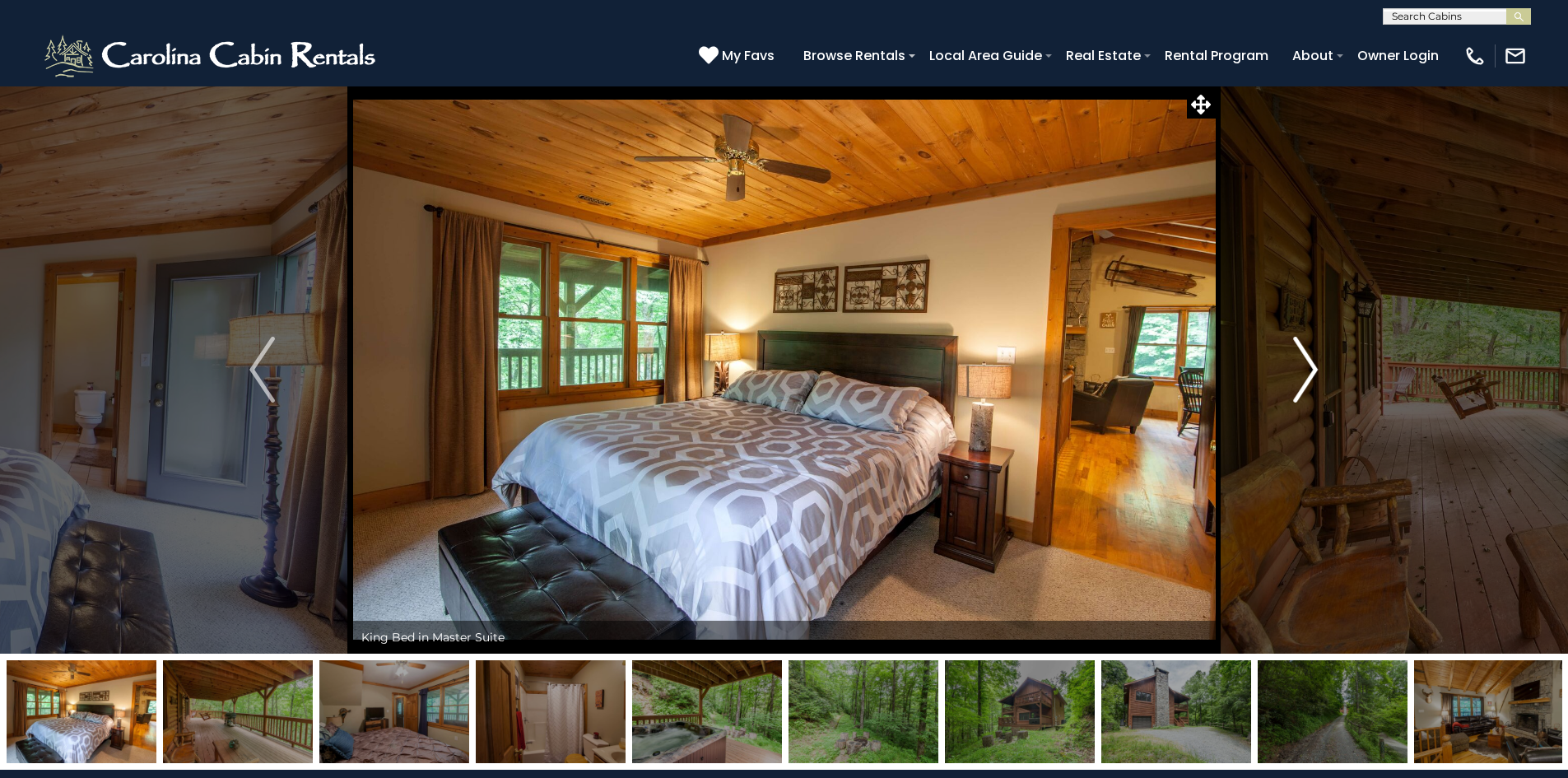
click at [1309, 374] on img "Next" at bounding box center [1305, 369] width 25 height 66
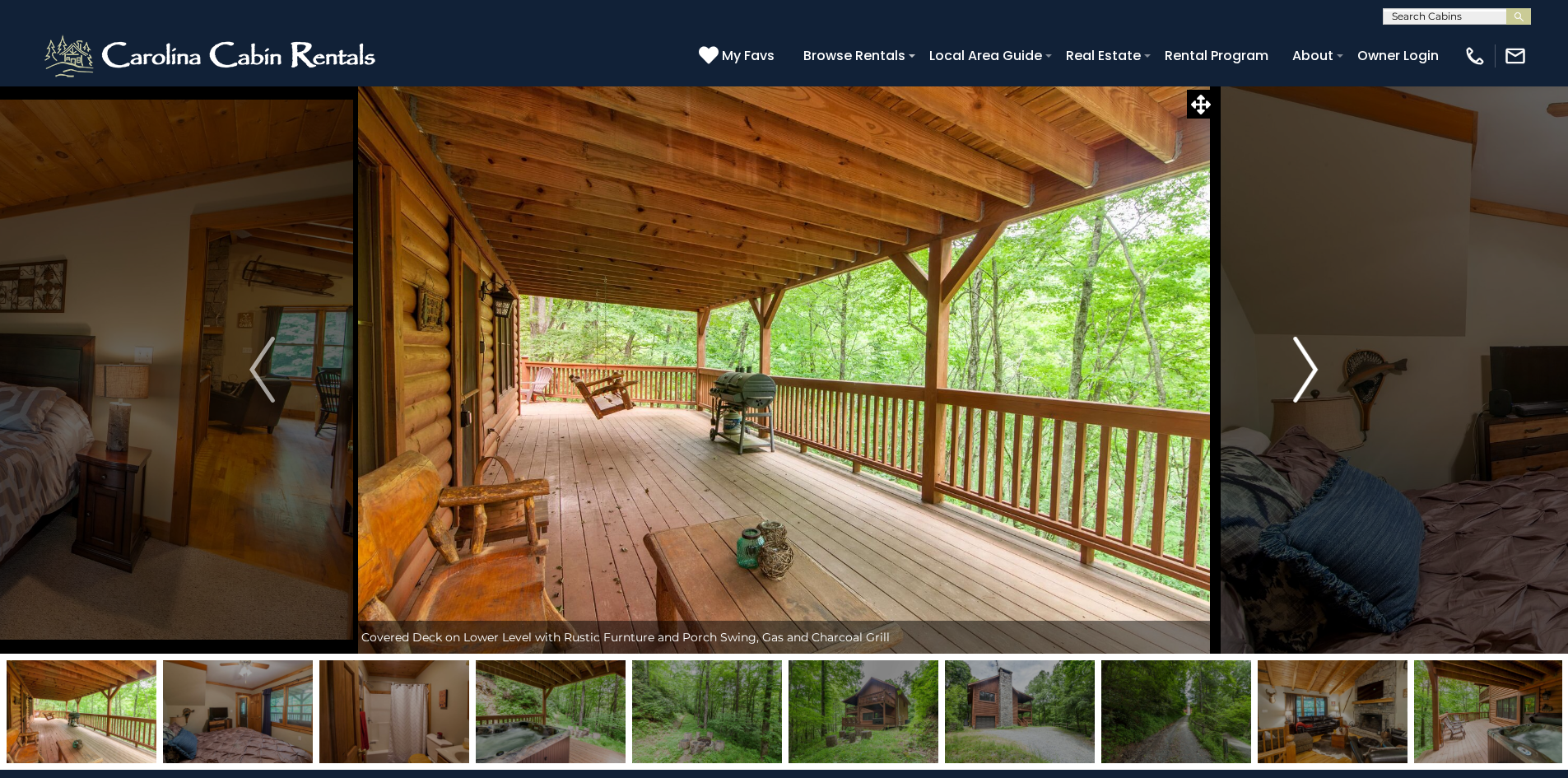
click at [1309, 374] on img "Next" at bounding box center [1305, 369] width 25 height 66
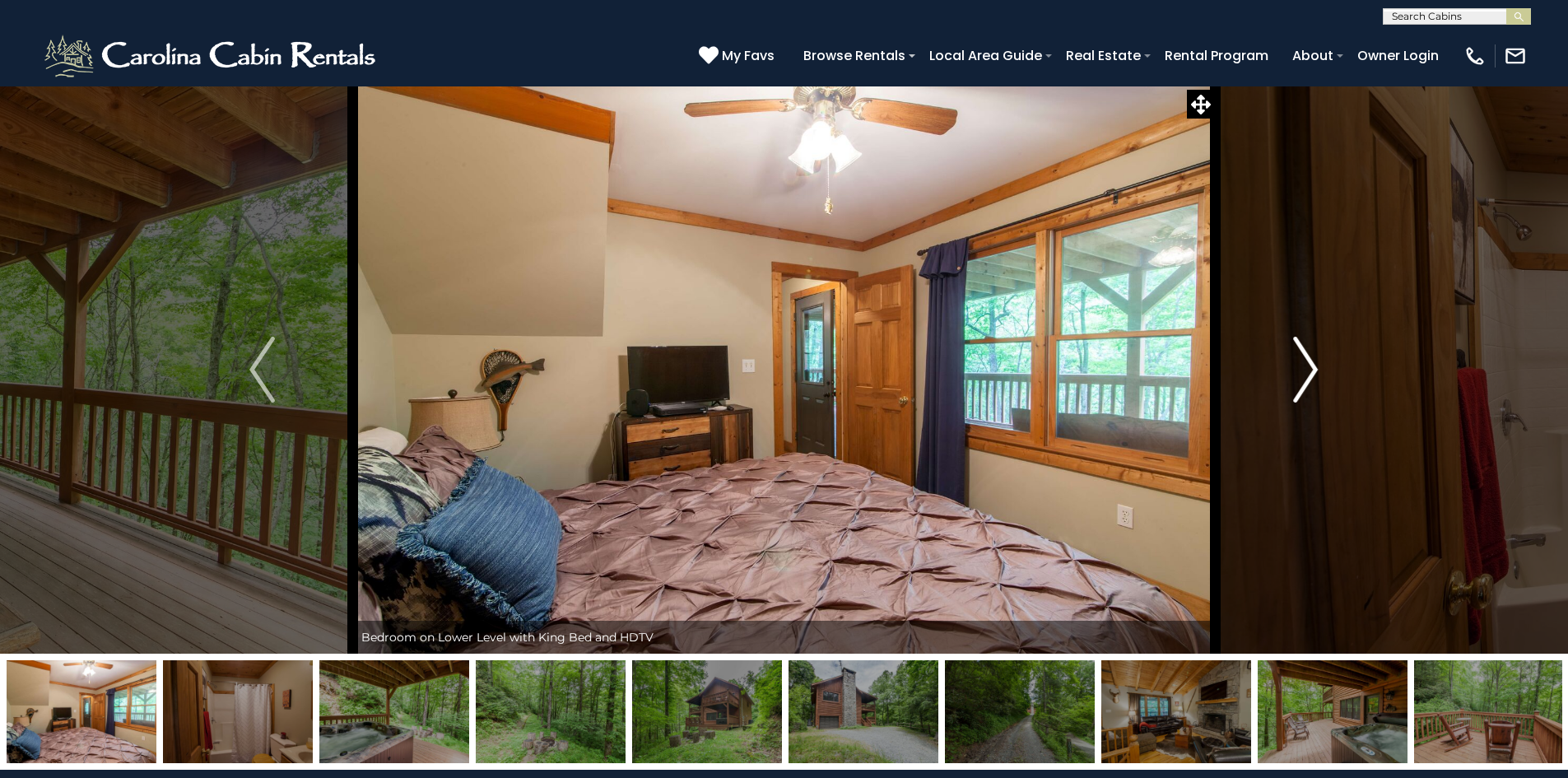
click at [1309, 374] on img "Next" at bounding box center [1305, 369] width 25 height 66
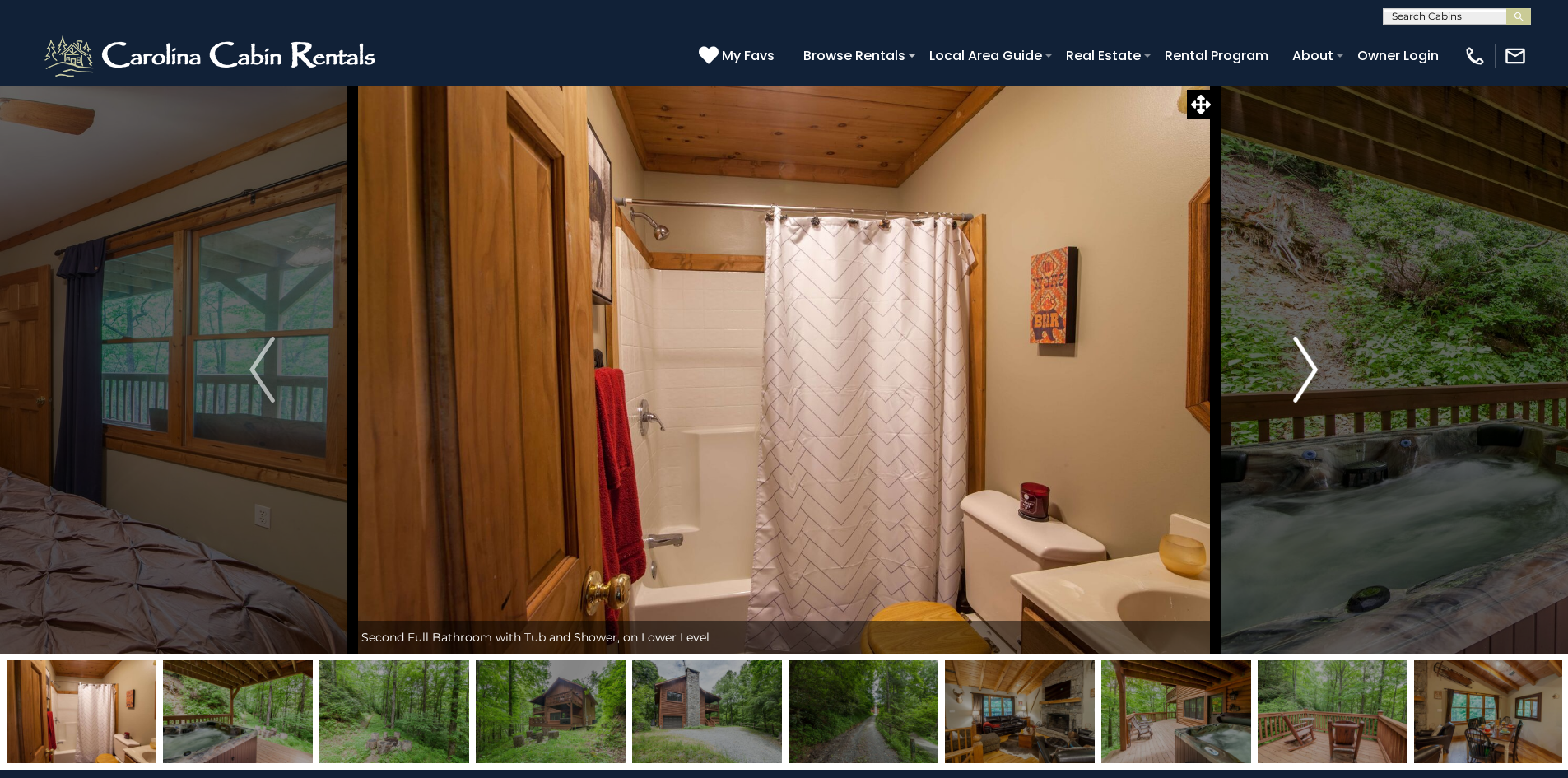
click at [1309, 374] on img "Next" at bounding box center [1305, 369] width 25 height 66
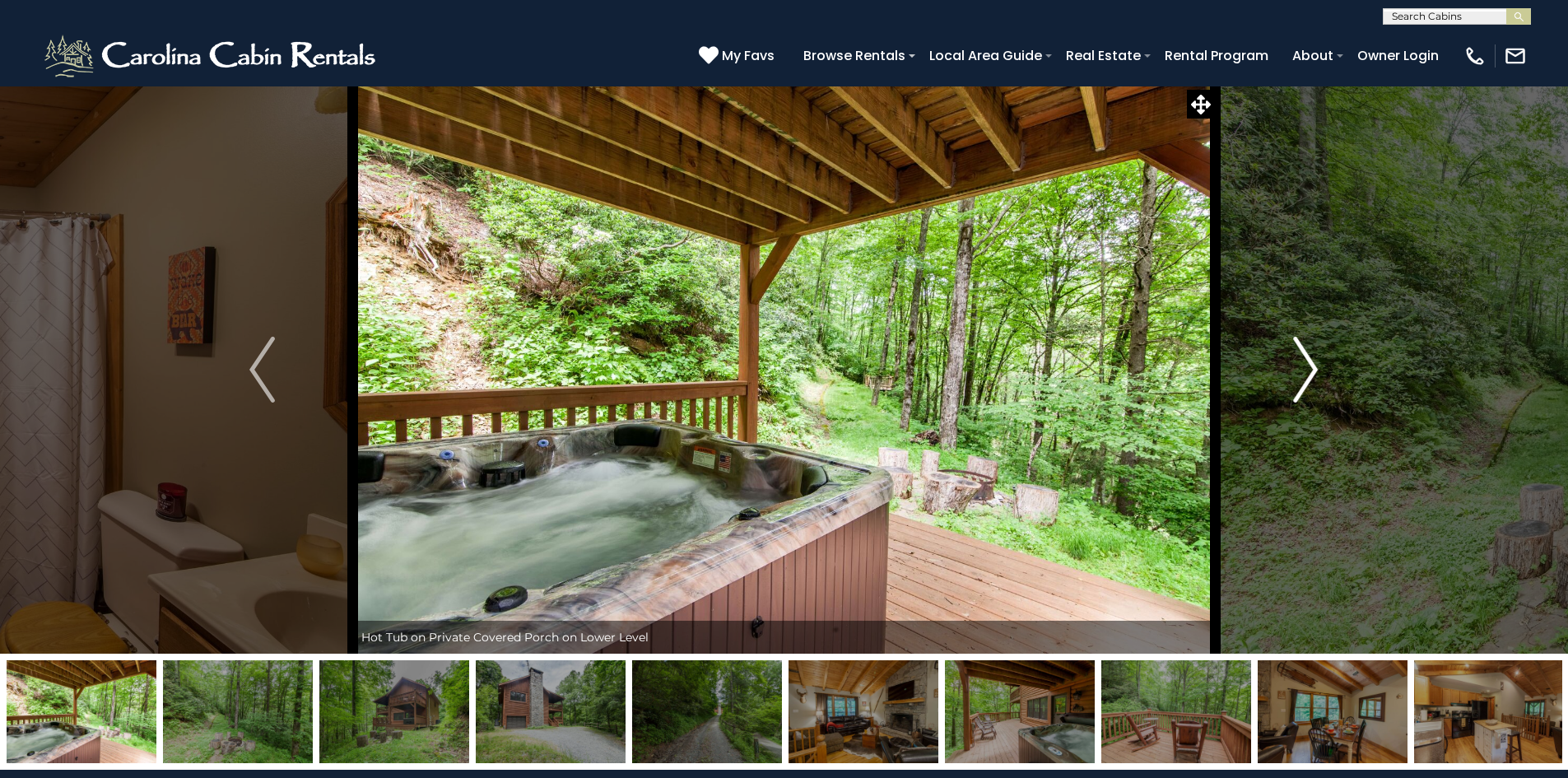
click at [1309, 370] on img "Next" at bounding box center [1305, 369] width 25 height 66
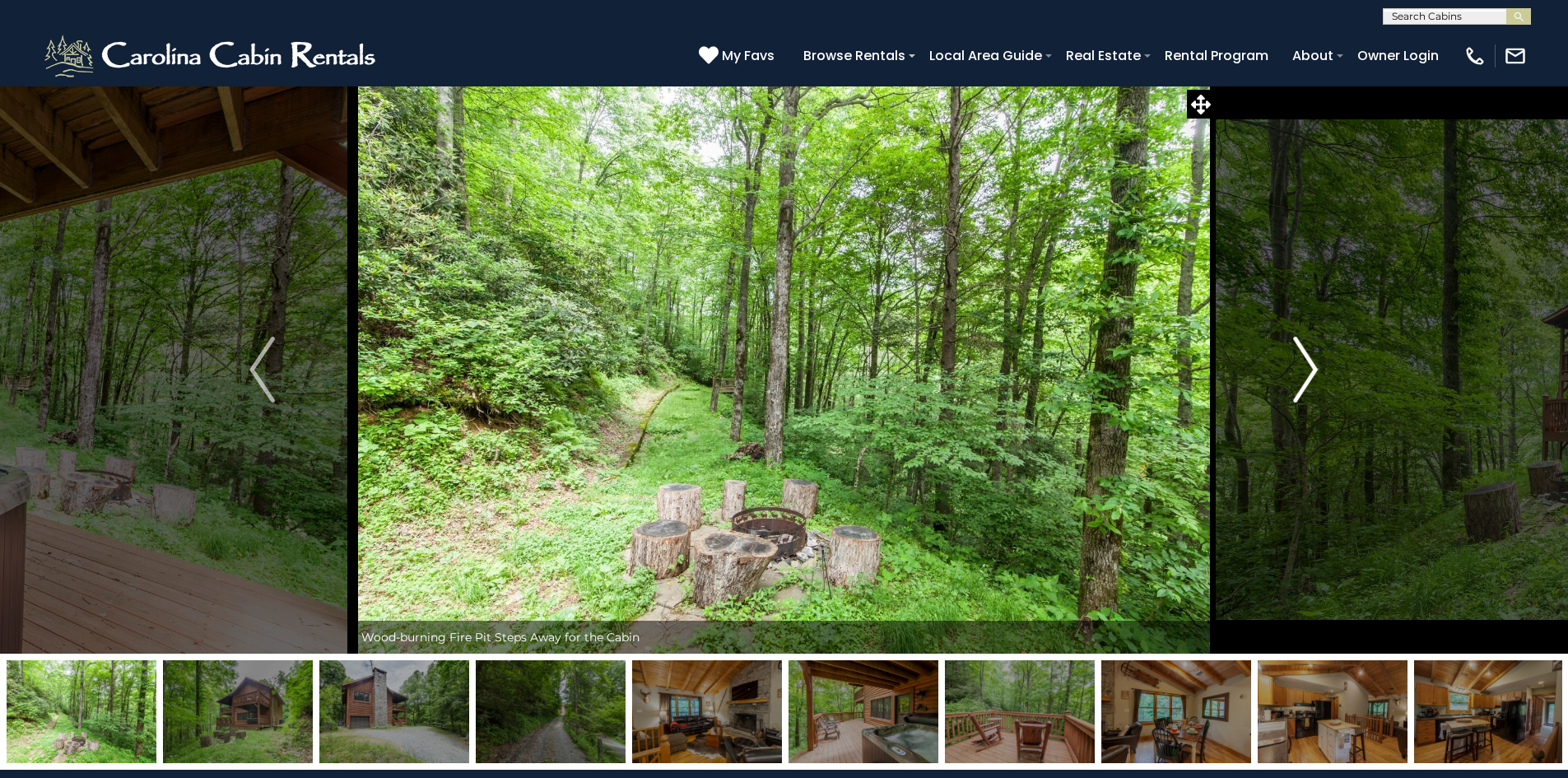
click at [1306, 372] on img "Next" at bounding box center [1305, 369] width 25 height 66
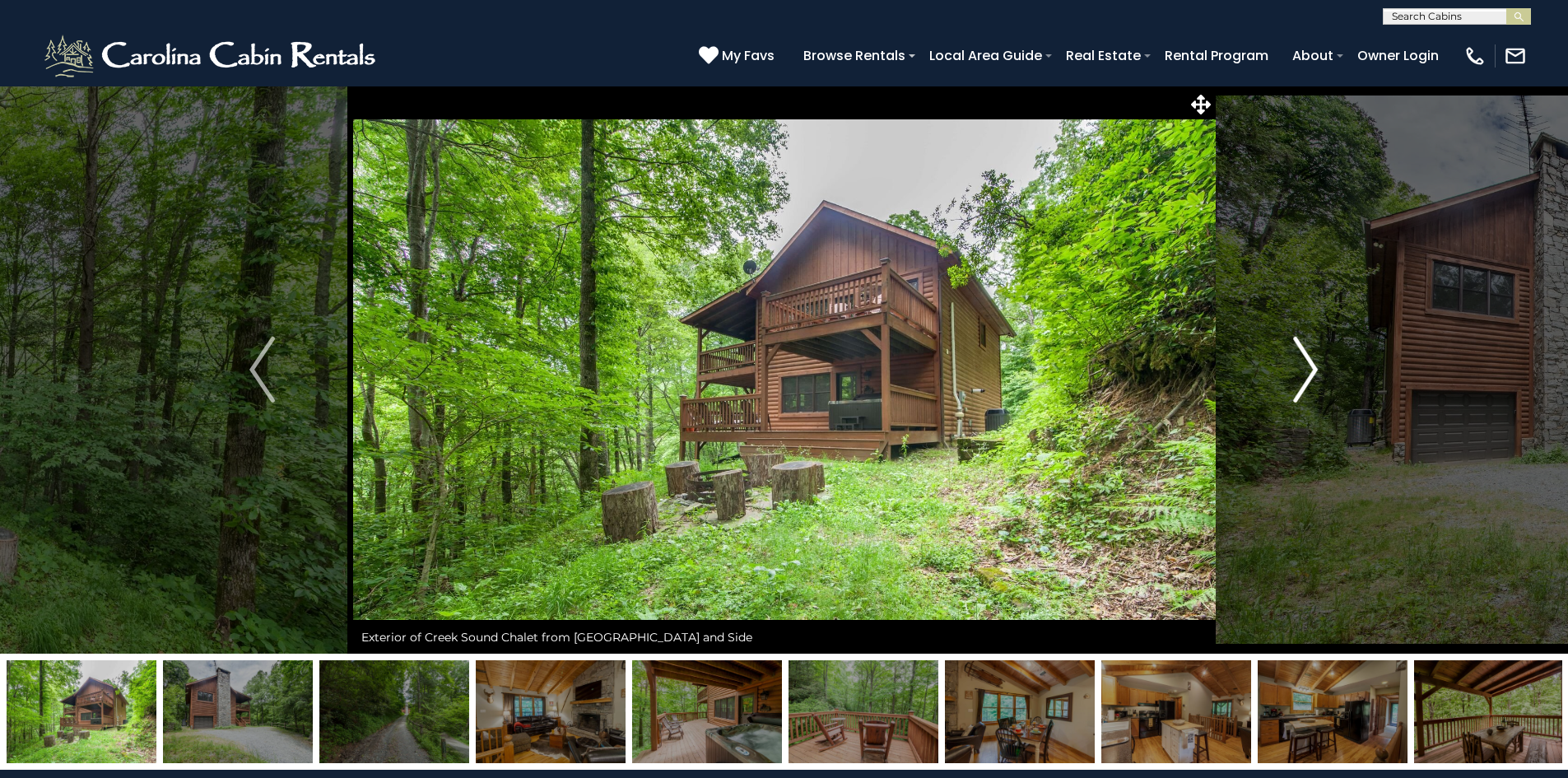
click at [1306, 372] on img "Next" at bounding box center [1305, 369] width 25 height 66
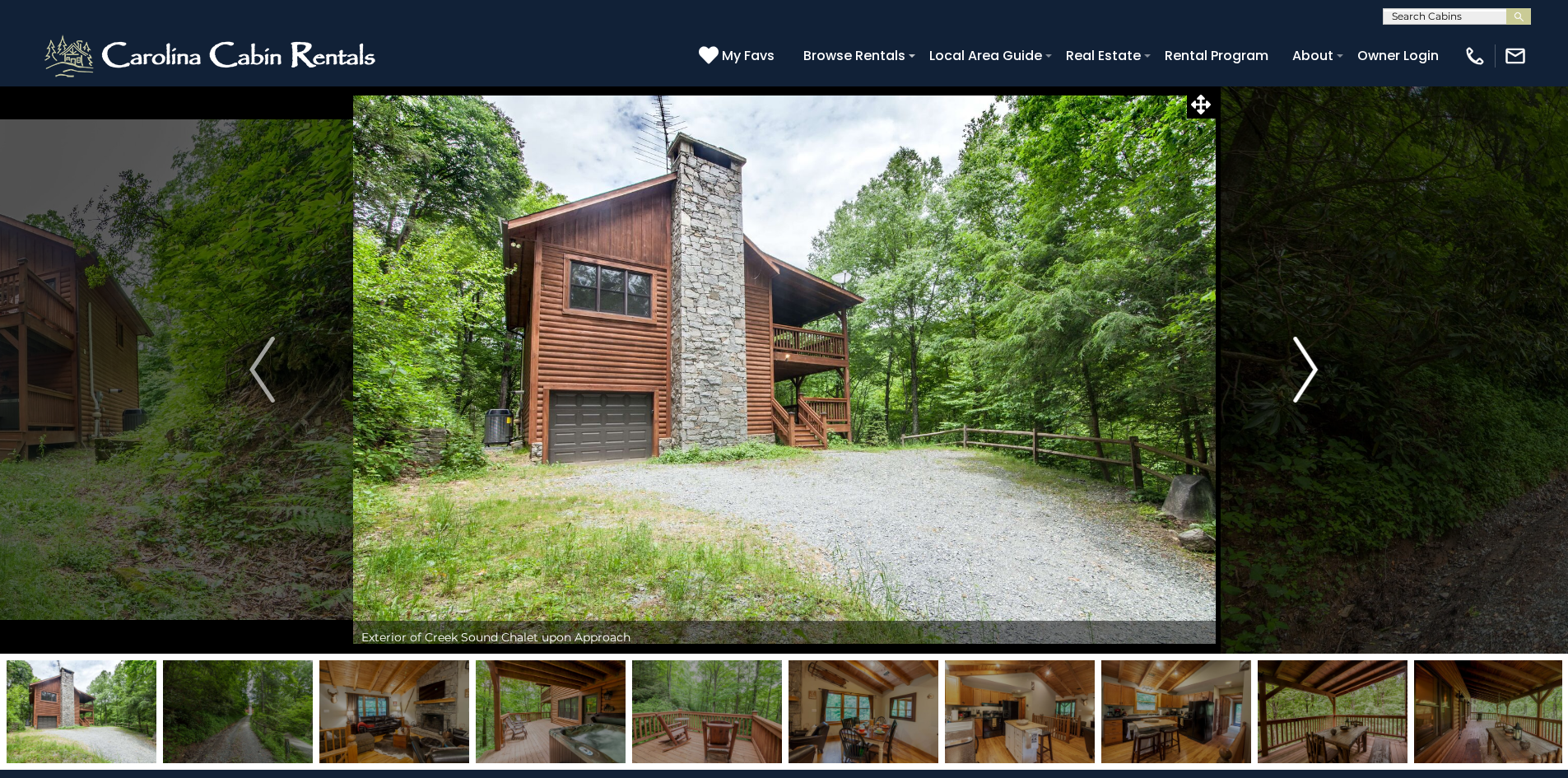
click at [1306, 372] on img "Next" at bounding box center [1305, 369] width 25 height 66
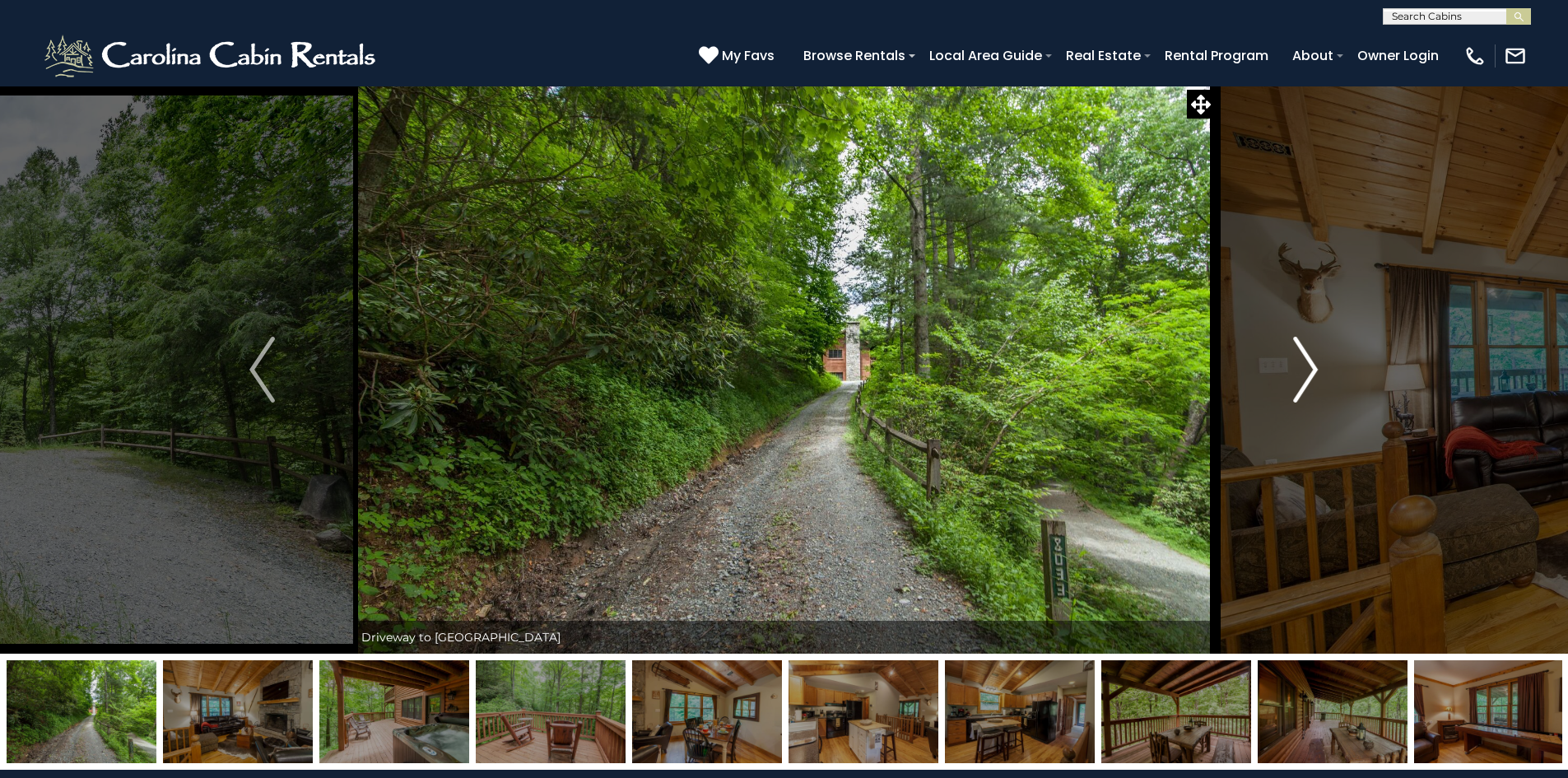
click at [1306, 372] on img "Next" at bounding box center [1305, 369] width 25 height 66
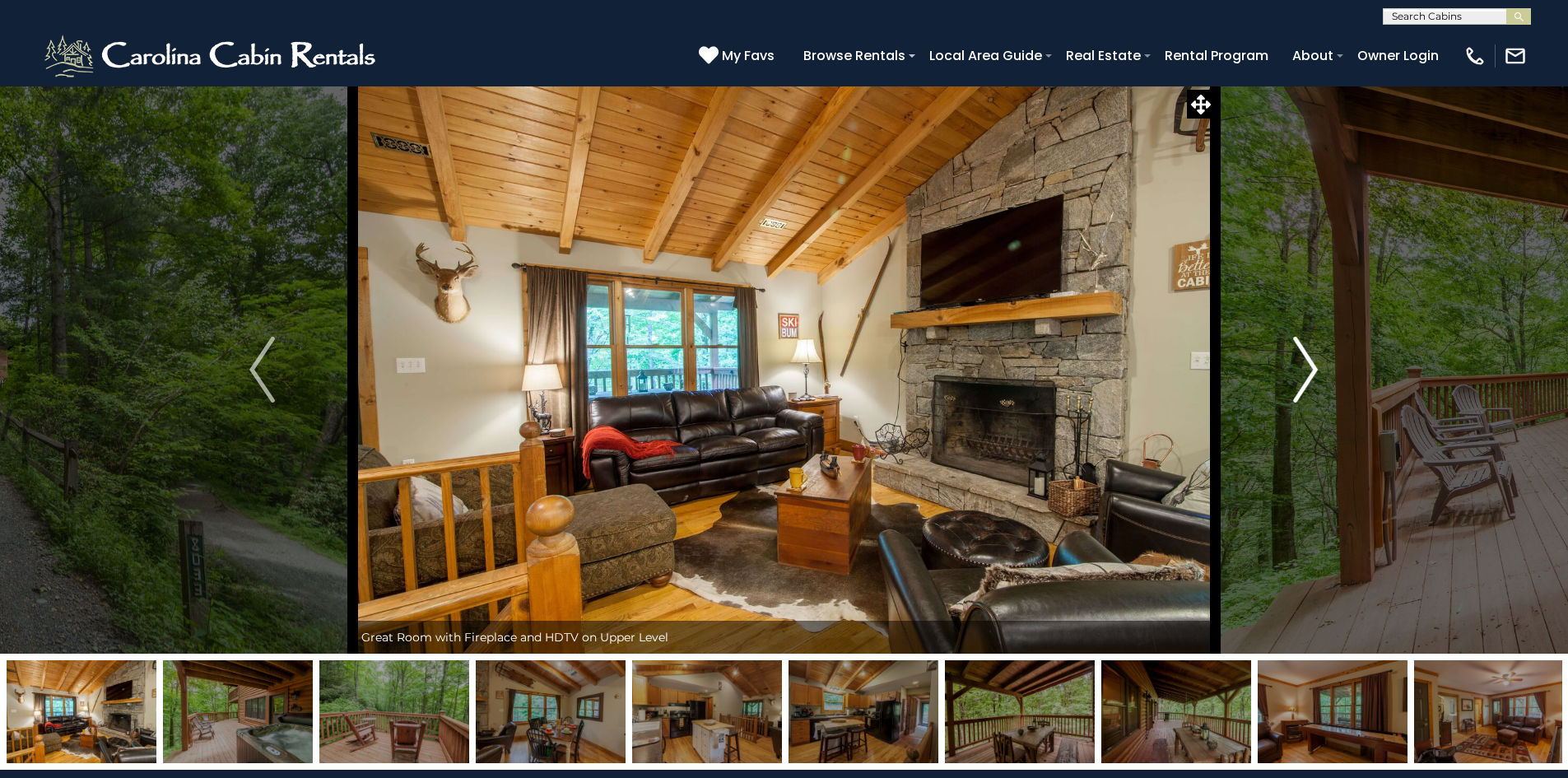
click at [1308, 368] on img "Next" at bounding box center [1305, 369] width 25 height 66
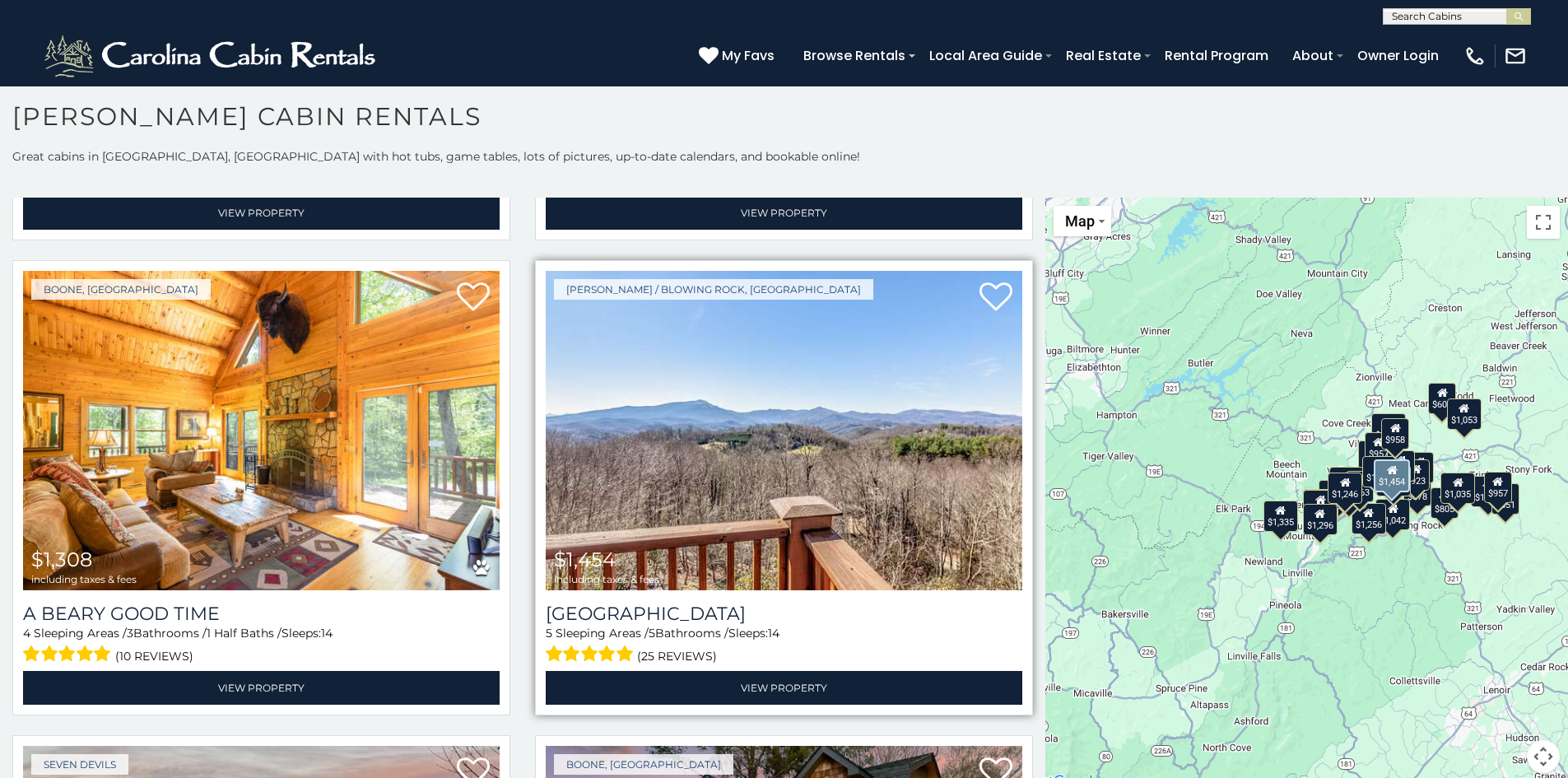
scroll to position [1646, 0]
